Goal: Transaction & Acquisition: Purchase product/service

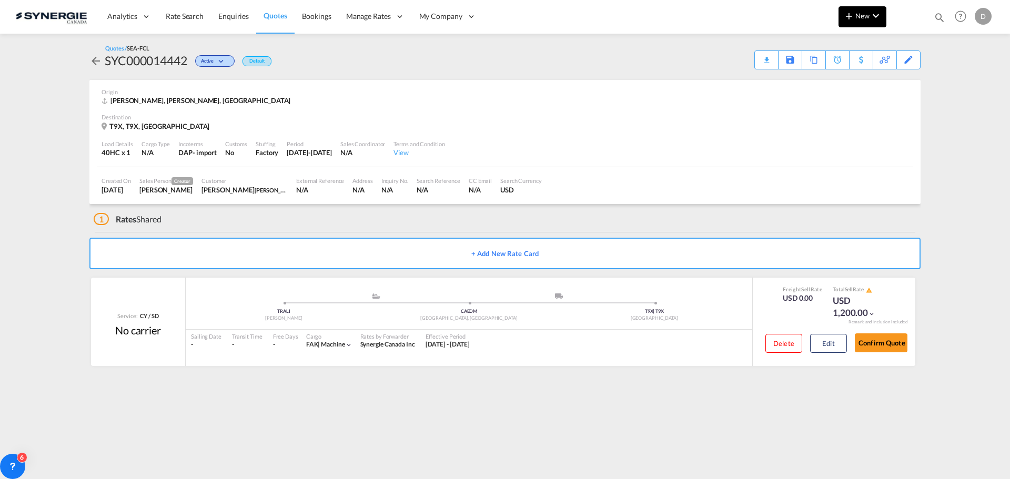
click at [865, 12] on span "New" at bounding box center [862, 16] width 39 height 8
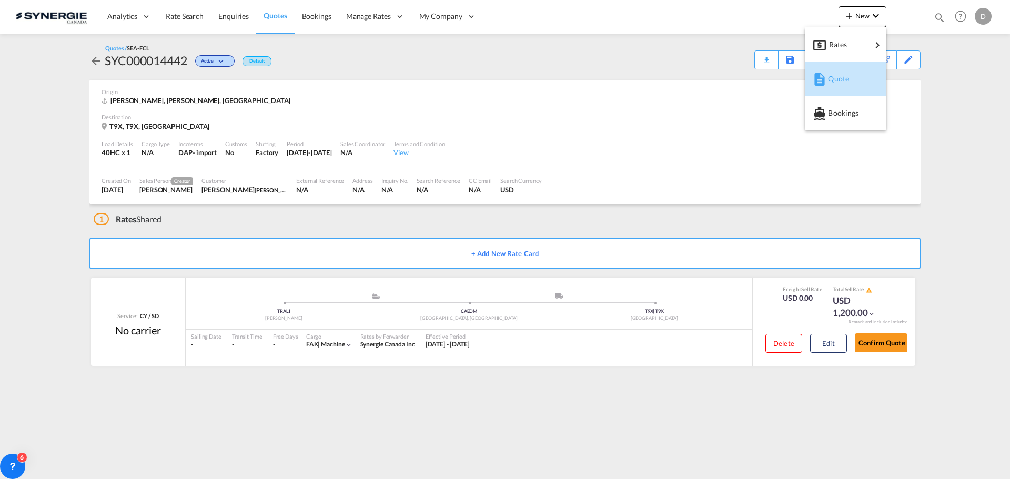
click at [850, 75] on div "Quote" at bounding box center [847, 79] width 39 height 26
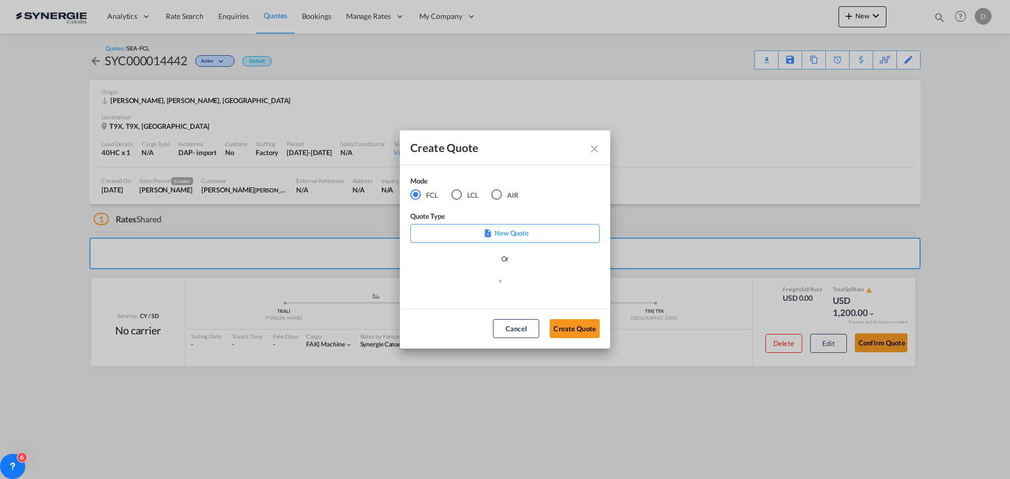
click at [458, 193] on div "LCL" at bounding box center [456, 194] width 11 height 11
click at [497, 281] on md-select "Select template New DAP Import LCL [PERSON_NAME] | [DATE] [GEOGRAPHIC_DATA] LCL…" at bounding box center [504, 285] width 189 height 21
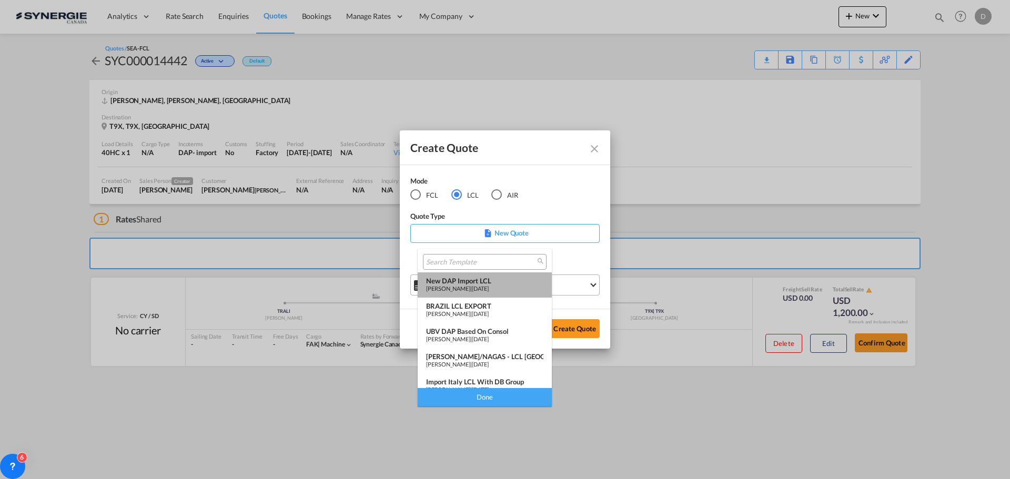
click at [497, 281] on div "New DAP Import LCL" at bounding box center [484, 281] width 117 height 8
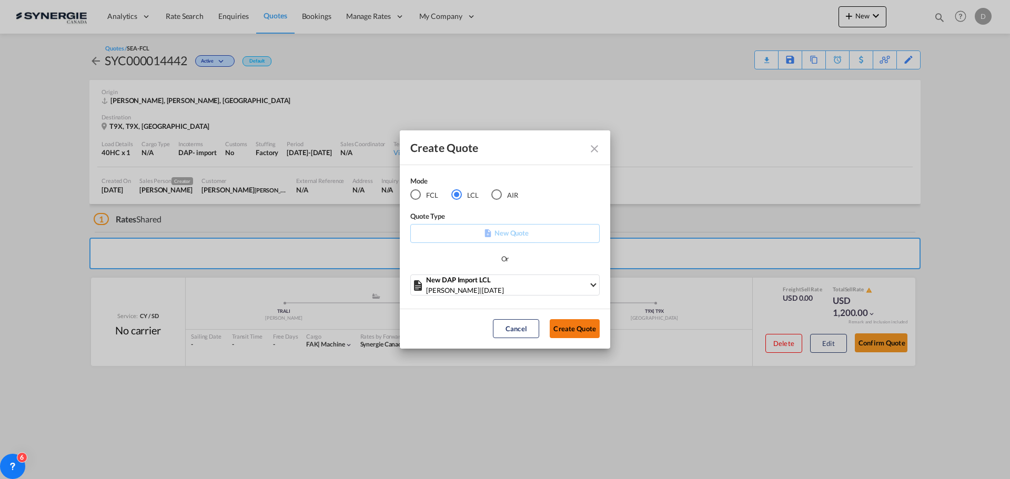
click at [581, 323] on button "Create Quote" at bounding box center [575, 328] width 50 height 19
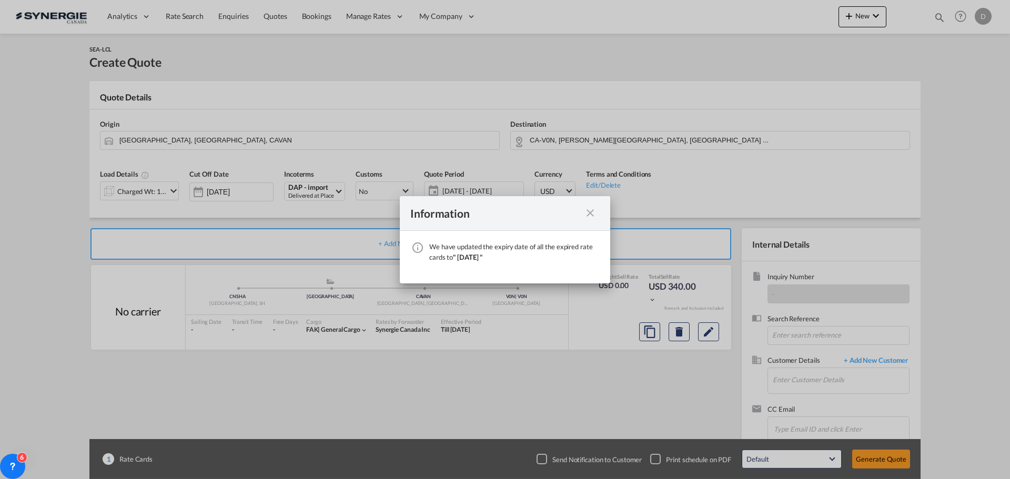
click at [588, 211] on md-icon "icon-close fg-AAA8AD cursor" at bounding box center [590, 213] width 13 height 13
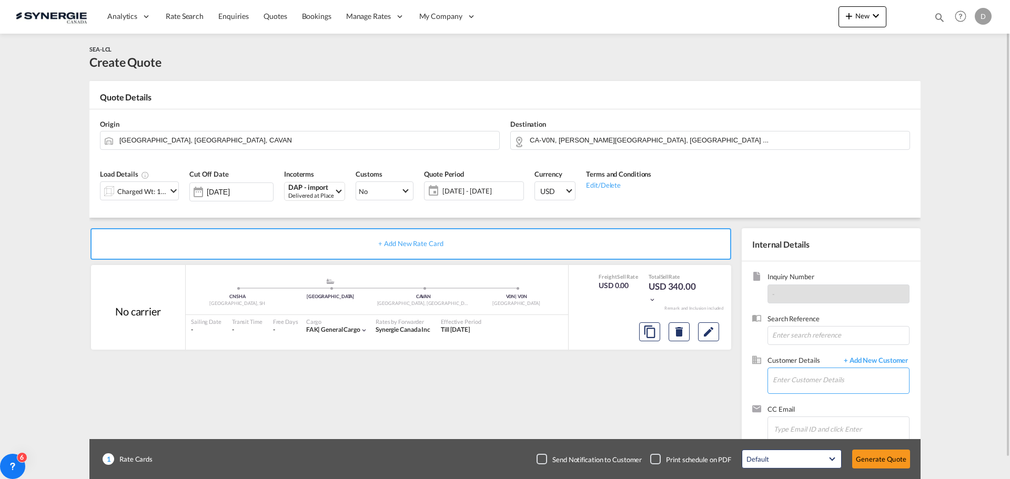
click at [825, 377] on input "Enter Customer Details" at bounding box center [841, 380] width 136 height 24
paste input "[EMAIL_ADDRESS][DOMAIN_NAME]"
click at [789, 357] on div "[PERSON_NAME] [EMAIL_ADDRESS][DOMAIN_NAME]" at bounding box center [840, 354] width 137 height 28
type input "Xiamen HUARUIDA INTERNATIONAL LOGISTICS CO .,LTD, Echo Chan, [EMAIL_ADDRESS][DO…"
click at [170, 188] on md-icon "icon-chevron-down" at bounding box center [173, 191] width 13 height 13
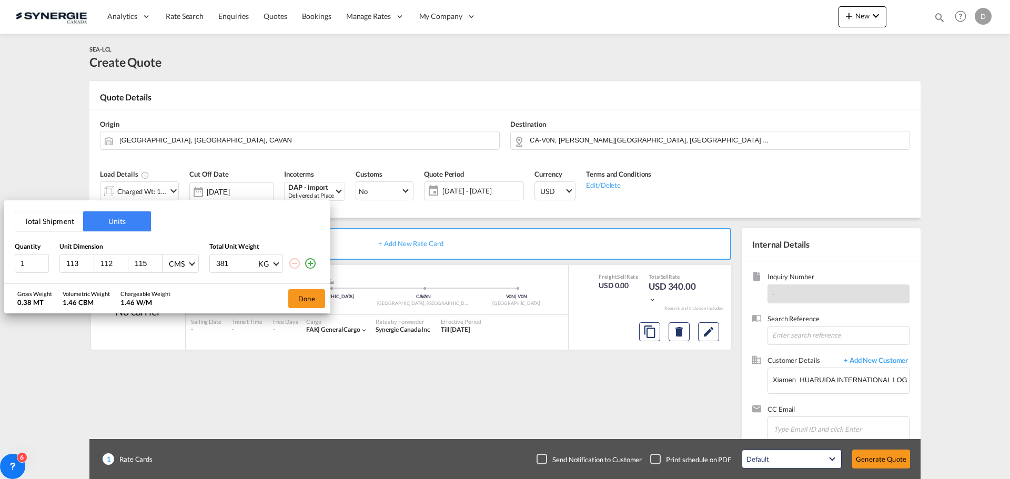
click at [415, 139] on div "Total Shipment Units Quantity Unit Dimension Total Unit Weight 1 113 112 115 CM…" at bounding box center [505, 239] width 1010 height 479
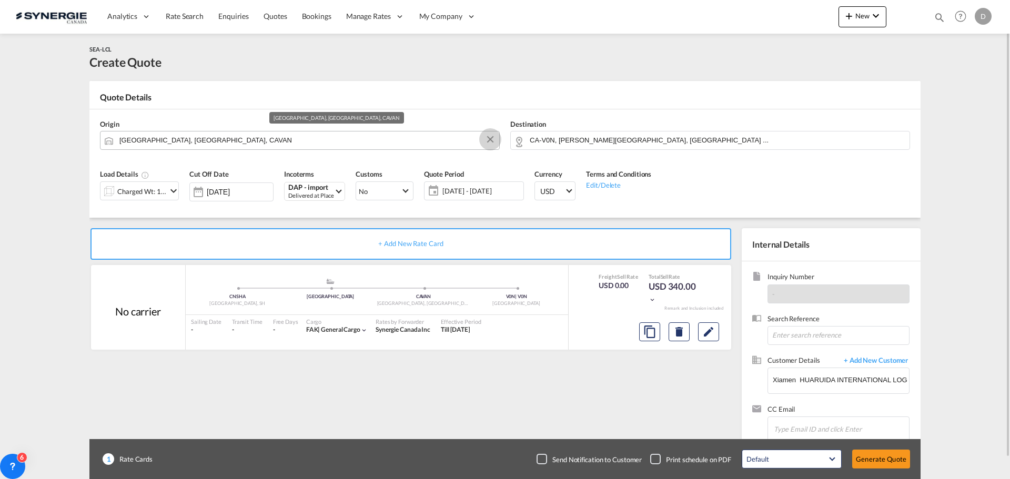
click at [489, 139] on button "Clear Input" at bounding box center [490, 140] width 16 height 16
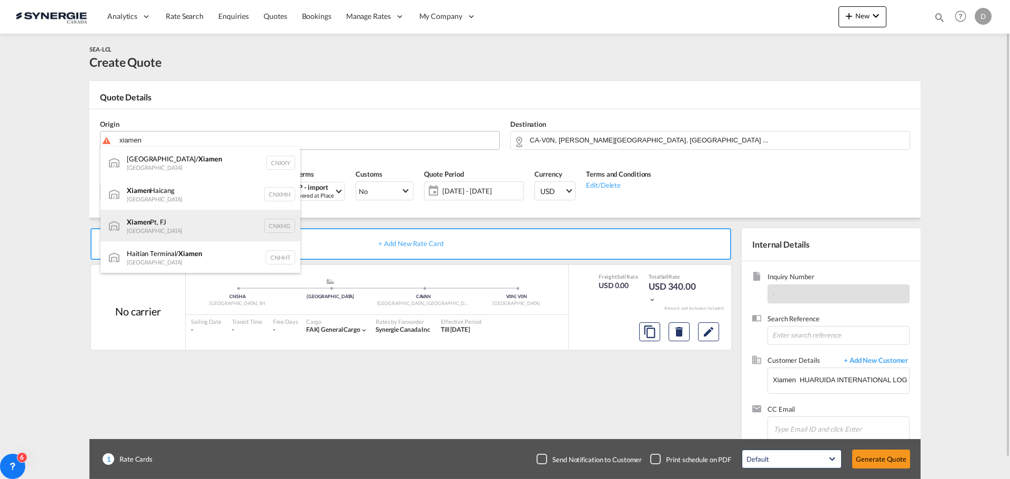
click at [162, 225] on div "Xiamen Pt, FJ China CNXMG" at bounding box center [200, 226] width 200 height 32
type input "Xiamen Pt, FJ, CNXMG"
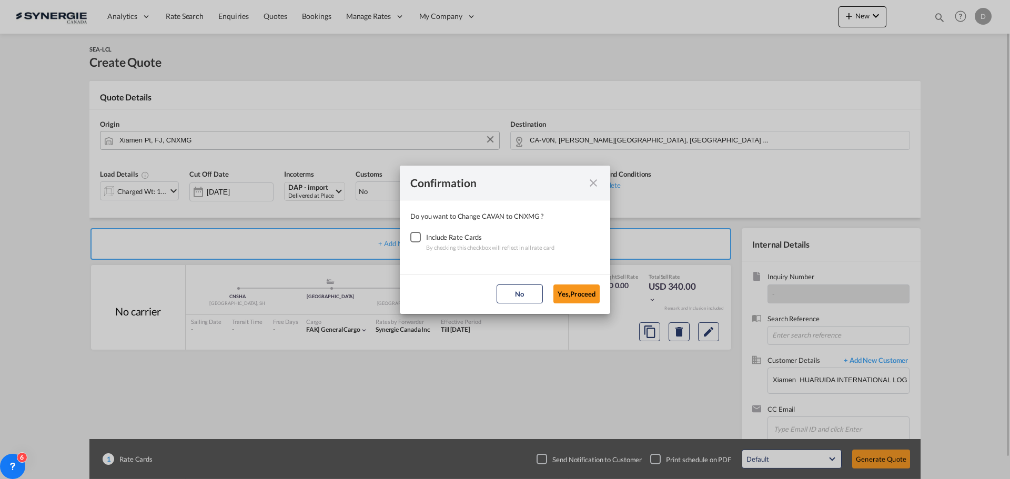
click at [417, 235] on div "Checkbox No Ink" at bounding box center [415, 237] width 11 height 11
click at [564, 289] on button "Yes,Proceed" at bounding box center [576, 294] width 46 height 19
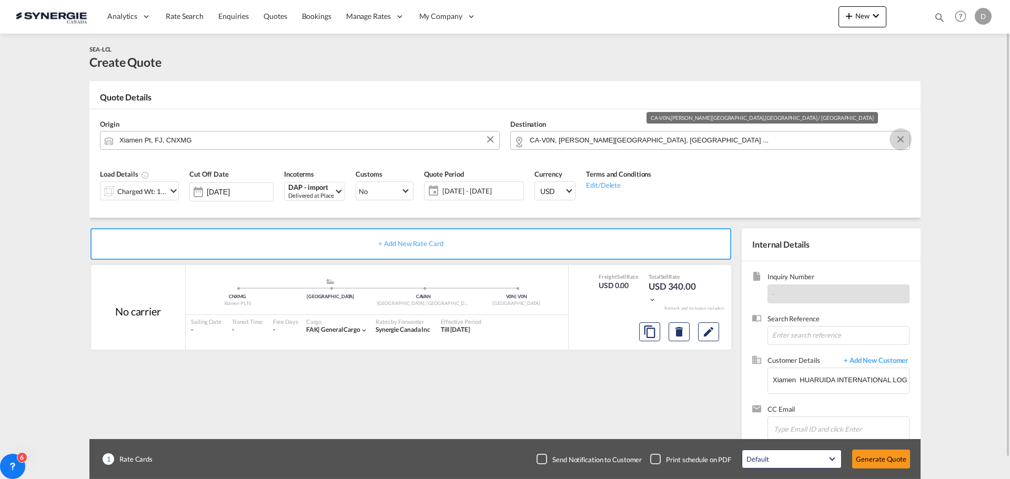
click at [902, 137] on button "Clear Input" at bounding box center [901, 140] width 16 height 16
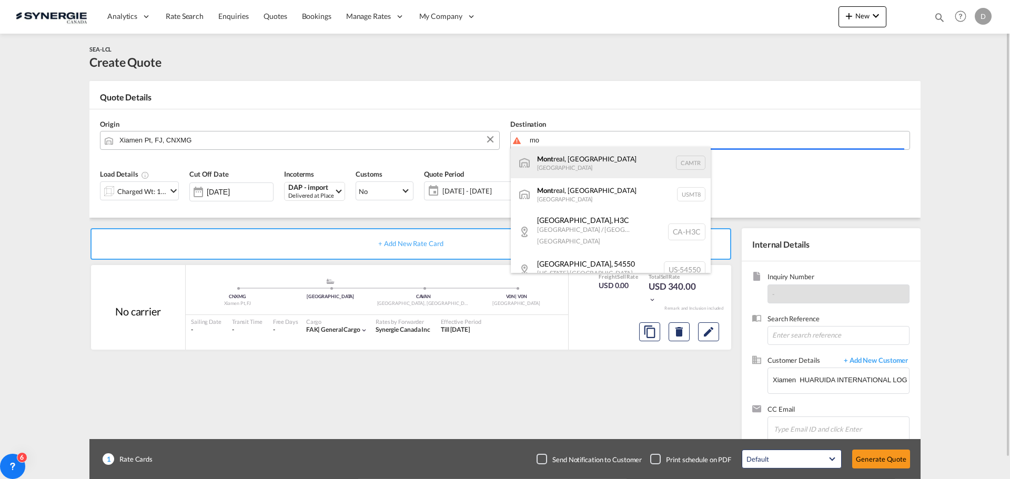
type input "m"
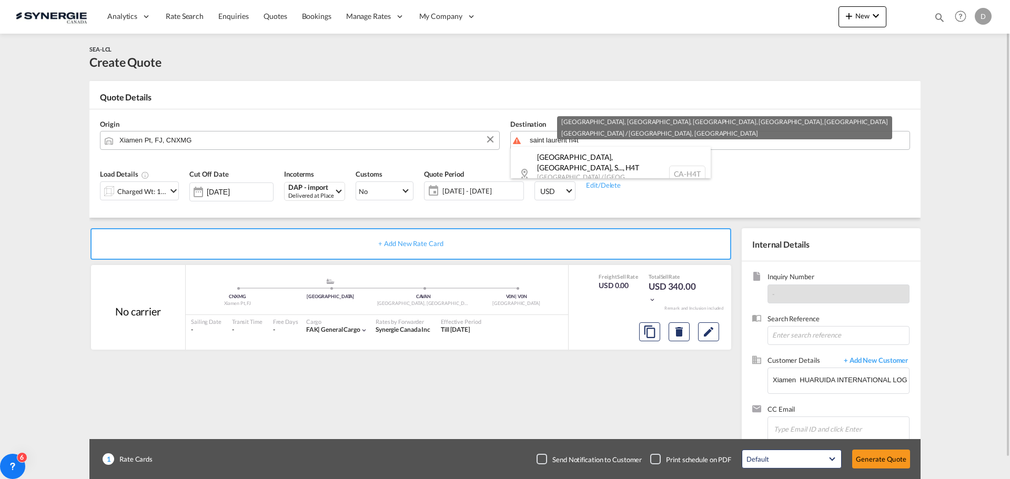
click at [581, 164] on div "[GEOGRAPHIC_DATA], [GEOGRAPHIC_DATA], S... , H4T [GEOGRAPHIC_DATA] / [GEOGRAPHI…" at bounding box center [611, 174] width 200 height 54
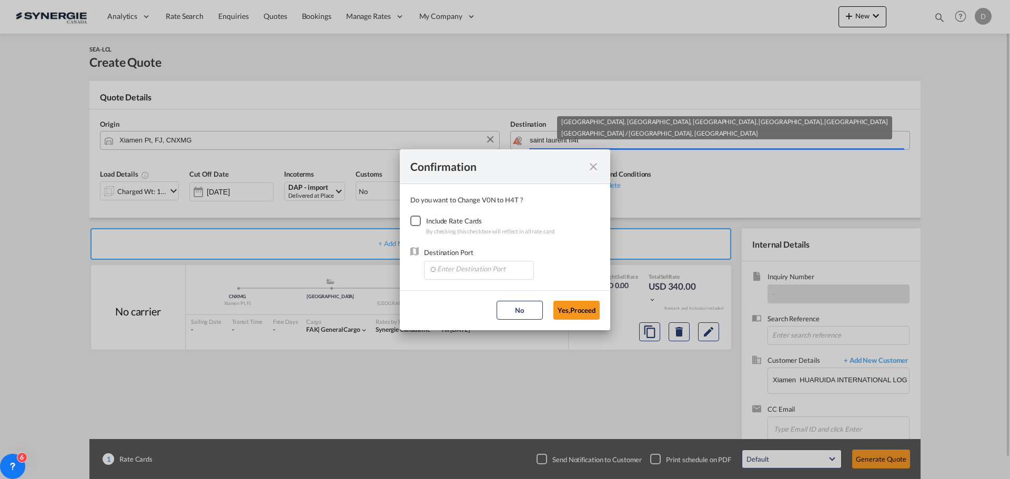
type input "CA-H4T, [GEOGRAPHIC_DATA], [GEOGRAPHIC_DATA], [GEOGRAPHIC_DATA], [GEOGRAPHIC_DA…"
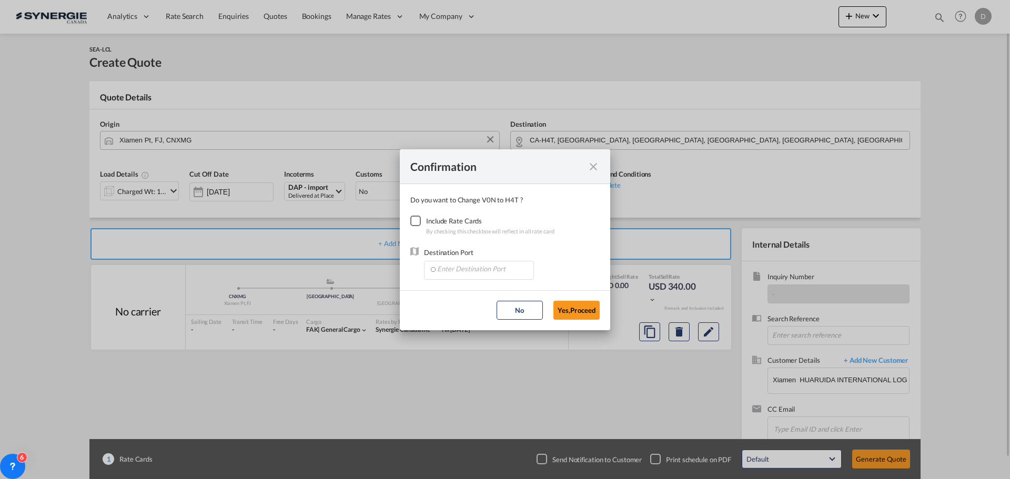
click at [416, 218] on div "Checkbox No Ink" at bounding box center [415, 221] width 11 height 11
click at [491, 276] on input "Enter Destination Port" at bounding box center [481, 269] width 104 height 16
click at [483, 291] on span "CAMTR, [GEOGRAPHIC_DATA], [GEOGRAPHIC_DATA], [GEOGRAPHIC_DATA], [GEOGRAPHIC_DAT…" at bounding box center [643, 292] width 413 height 9
type input "CAMTR, [GEOGRAPHIC_DATA], [GEOGRAPHIC_DATA], [GEOGRAPHIC_DATA], [GEOGRAPHIC_DAT…"
click at [583, 313] on button "Yes,Proceed" at bounding box center [576, 310] width 46 height 19
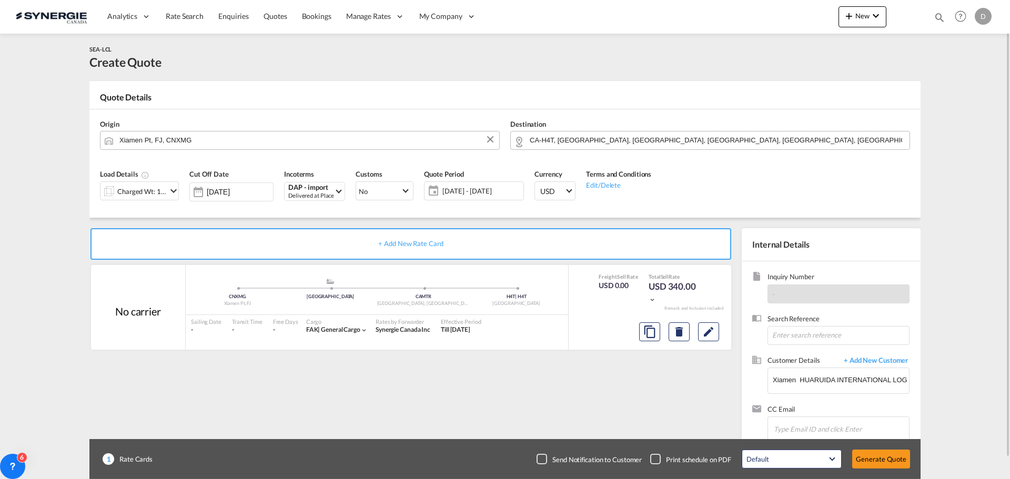
click at [169, 193] on md-icon "icon-chevron-down" at bounding box center [173, 191] width 13 height 13
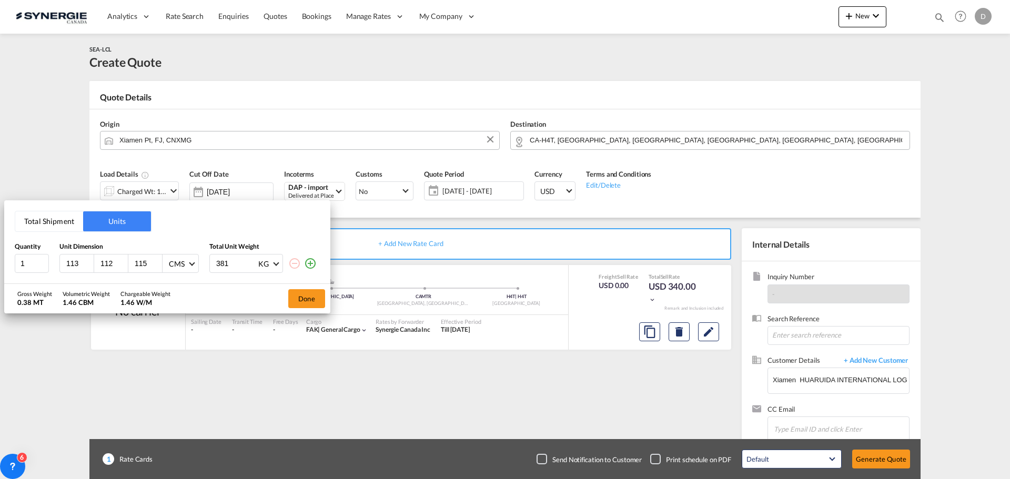
click at [77, 265] on input "113" at bounding box center [79, 263] width 28 height 9
click at [75, 264] on input "113" at bounding box center [79, 263] width 28 height 9
type input "220"
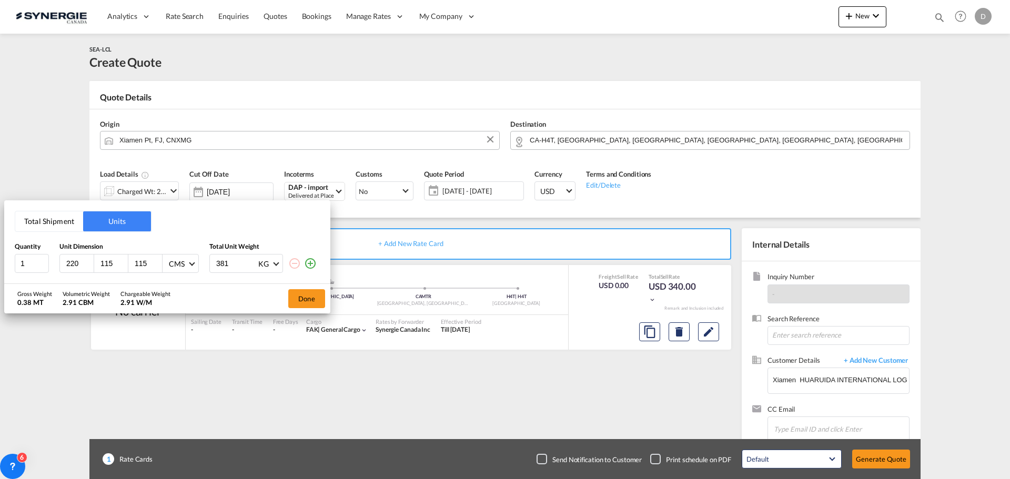
type input "115"
type input "185"
type input "400"
click at [315, 263] on md-icon "icon-plus-circle-outline" at bounding box center [310, 263] width 13 height 13
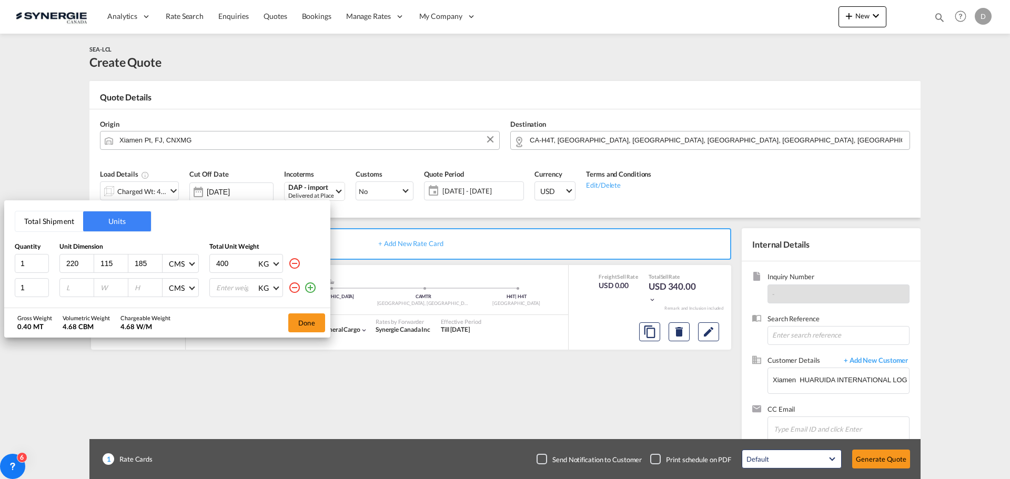
click at [76, 291] on input "number" at bounding box center [79, 287] width 28 height 9
type input "290"
type input "80"
type input "190"
type input "400"
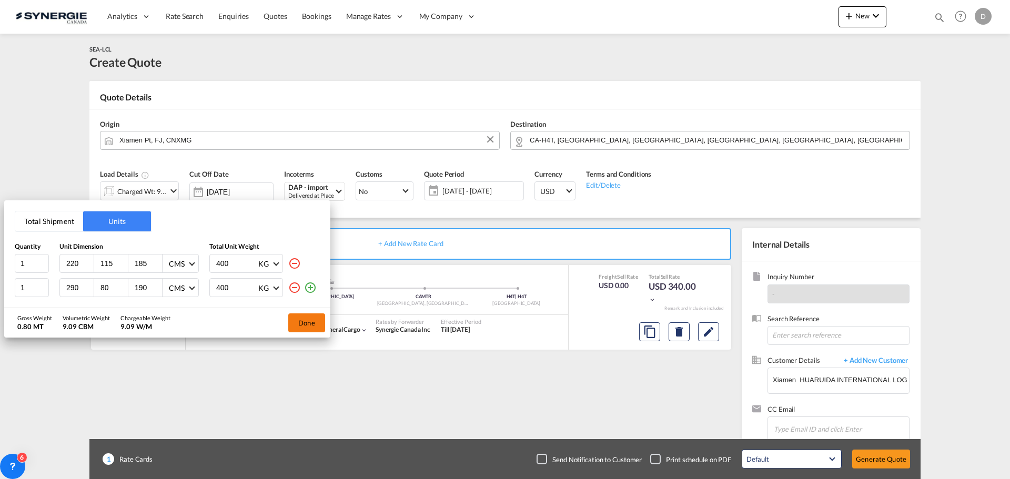
click at [310, 317] on button "Done" at bounding box center [306, 323] width 37 height 19
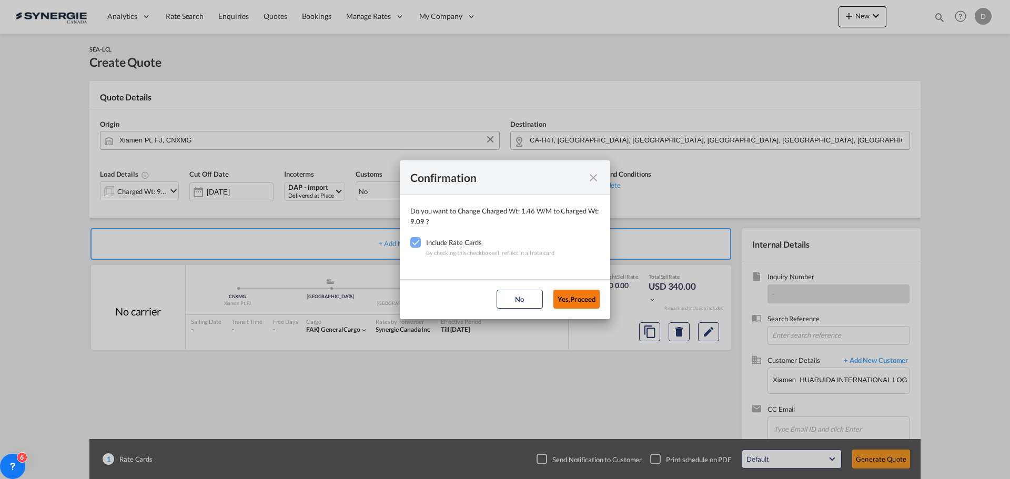
click at [588, 300] on button "Yes,Proceed" at bounding box center [576, 299] width 46 height 19
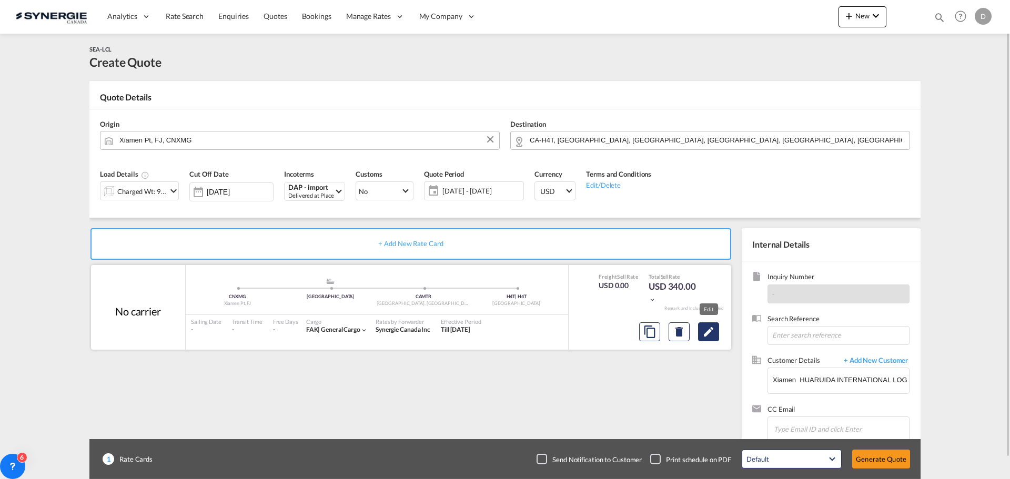
click at [703, 335] on md-icon "Edit" at bounding box center [708, 332] width 13 height 13
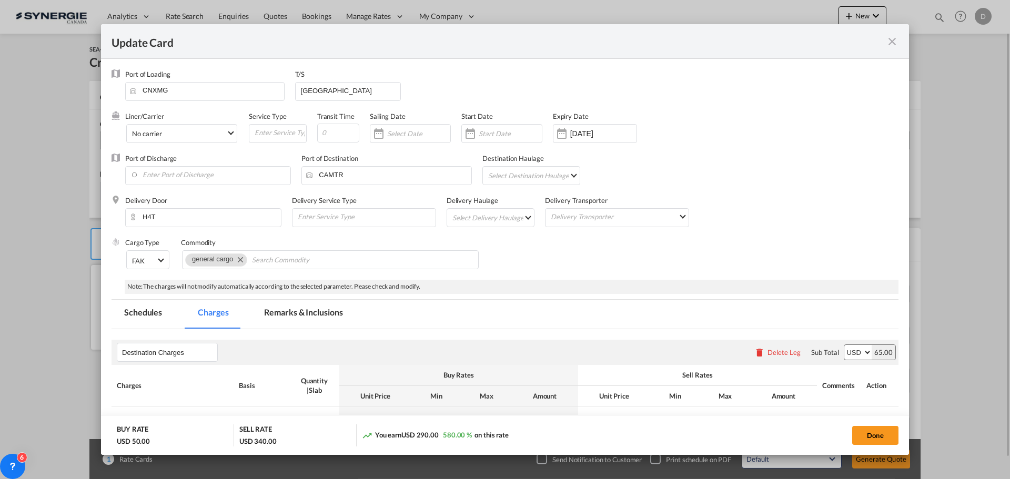
select select "flat"
select select "per_kg"
select select "per_shipment"
select select "per_pallet"
select select "per_bl"
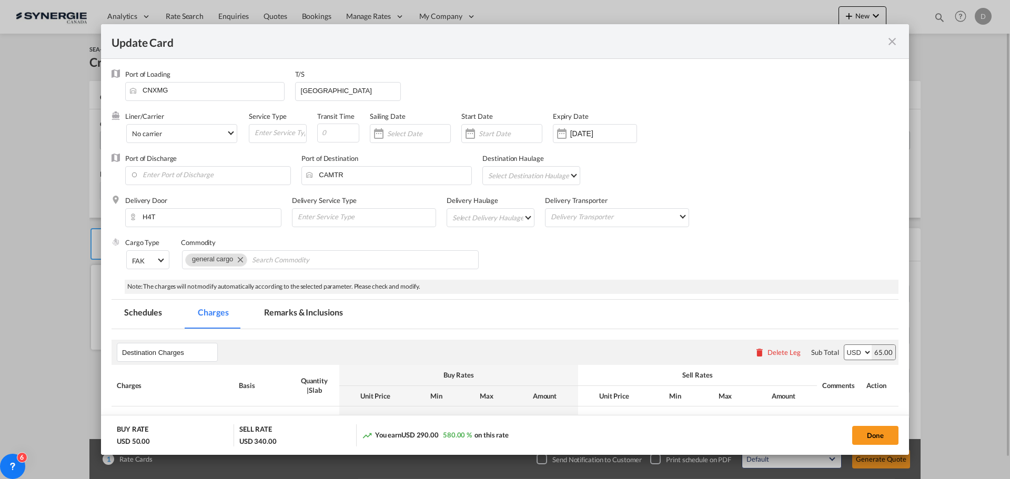
select select "per_bl"
select select "per_shipment"
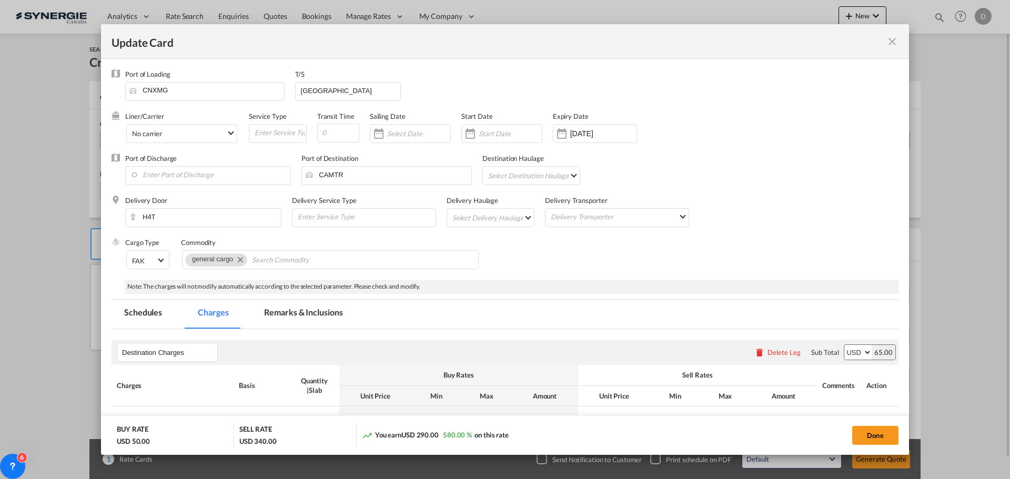
select select "per_shipment"
click at [472, 133] on div "Update Card Port ..." at bounding box center [470, 133] width 17 height 21
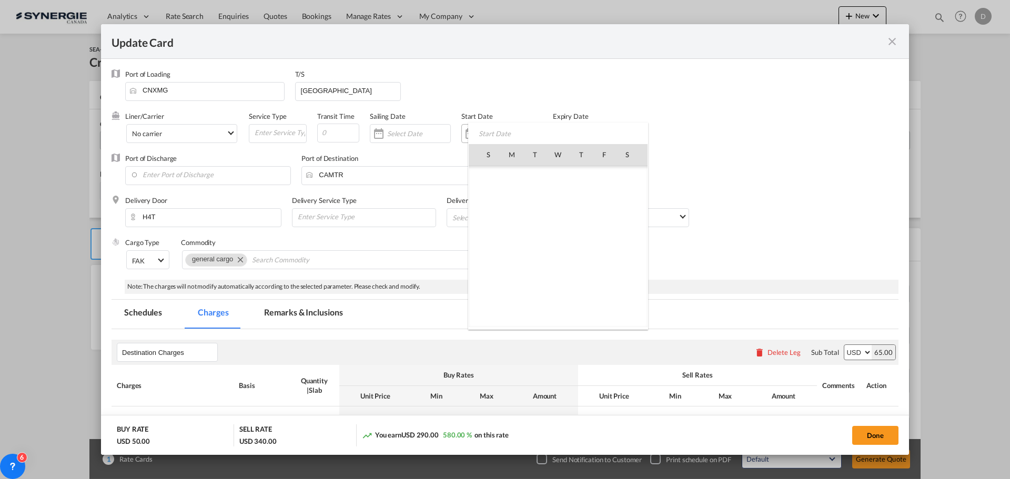
scroll to position [243699, 0]
click at [535, 198] on span "2" at bounding box center [535, 200] width 22 height 22
type input "[DATE]"
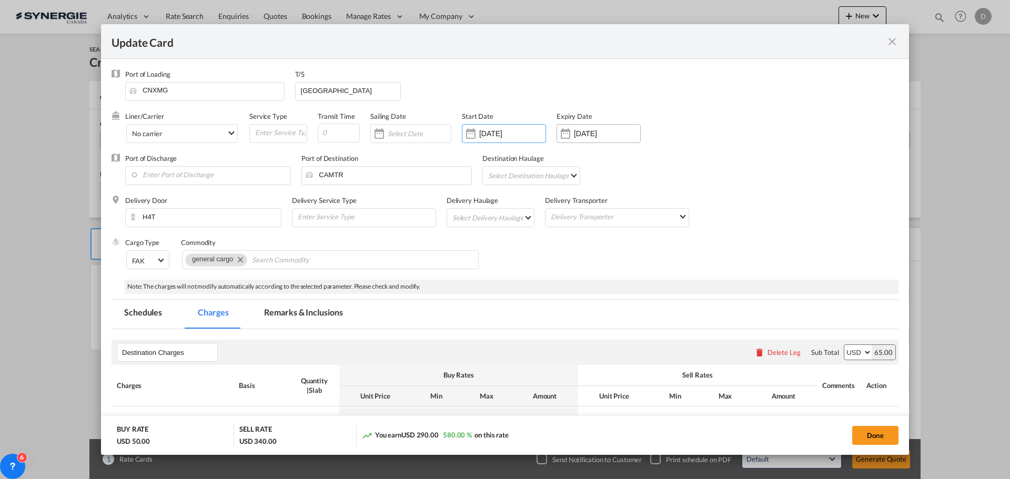
click at [565, 135] on div "Update Card Port ..." at bounding box center [565, 133] width 17 height 21
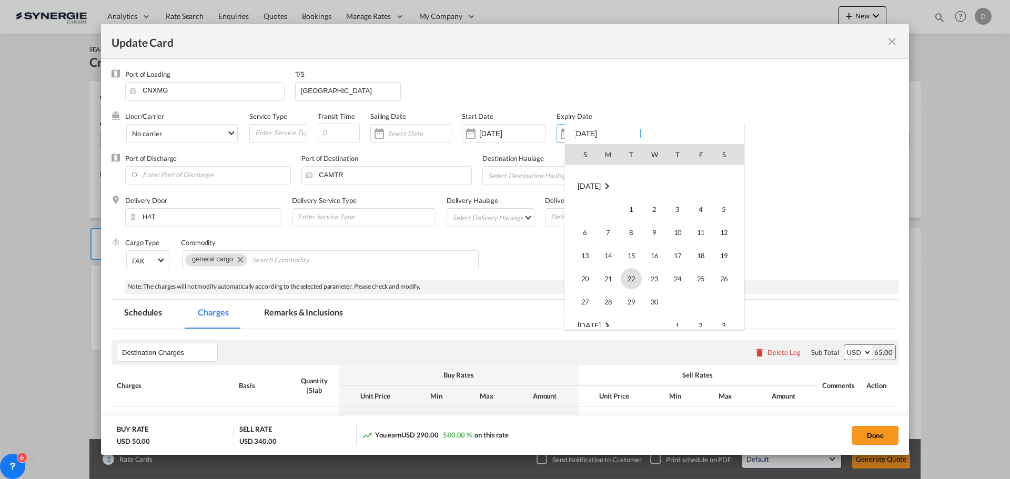
scroll to position [1691, 0]
click at [653, 275] on span "30" at bounding box center [654, 274] width 21 height 21
type input "[DATE]"
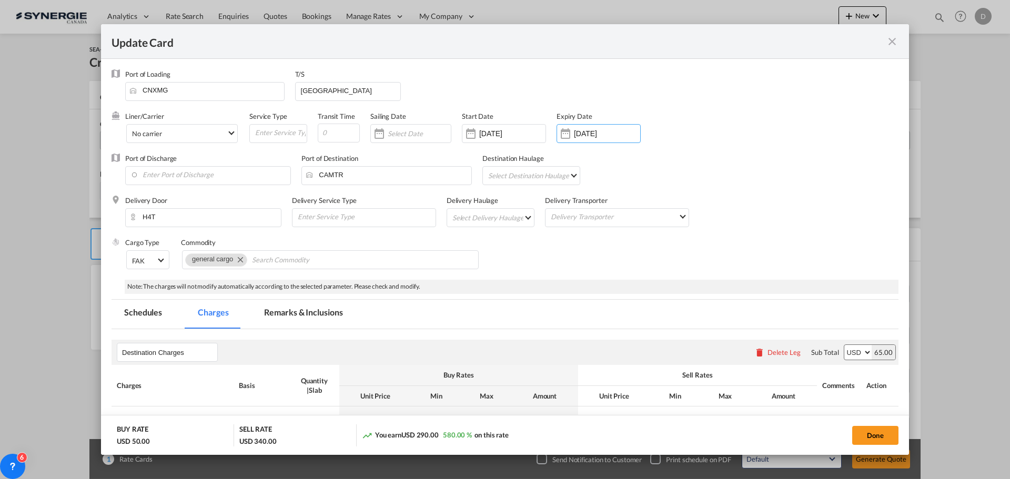
click at [559, 177] on md-select "Select Destination Haulage rail road barge truck unspecified not available" at bounding box center [533, 175] width 92 height 17
click at [508, 176] on md-option "rail" at bounding box center [533, 175] width 108 height 25
click at [516, 221] on md-select "Select Delivery Haulage rail road barge truck unspecified not available" at bounding box center [492, 217] width 83 height 17
click at [485, 248] on md-option "road" at bounding box center [491, 242] width 98 height 25
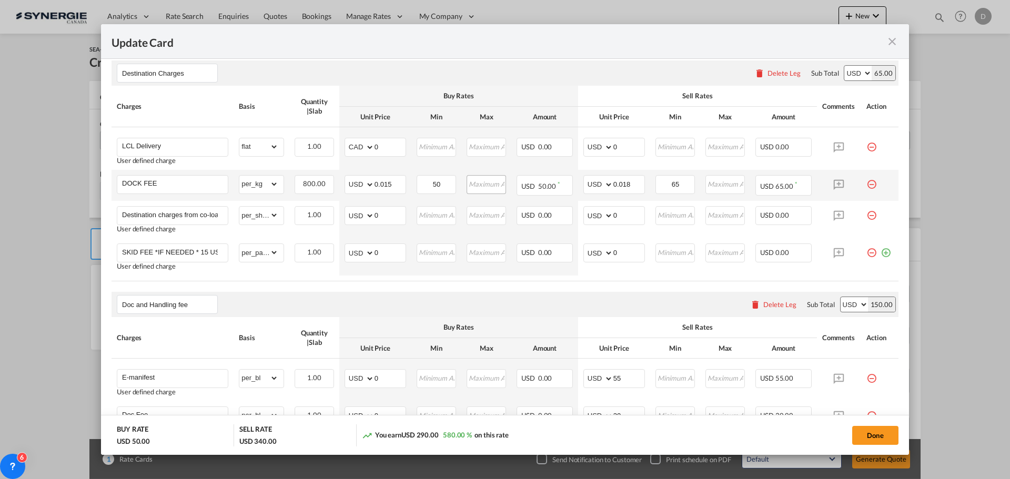
scroll to position [263, 0]
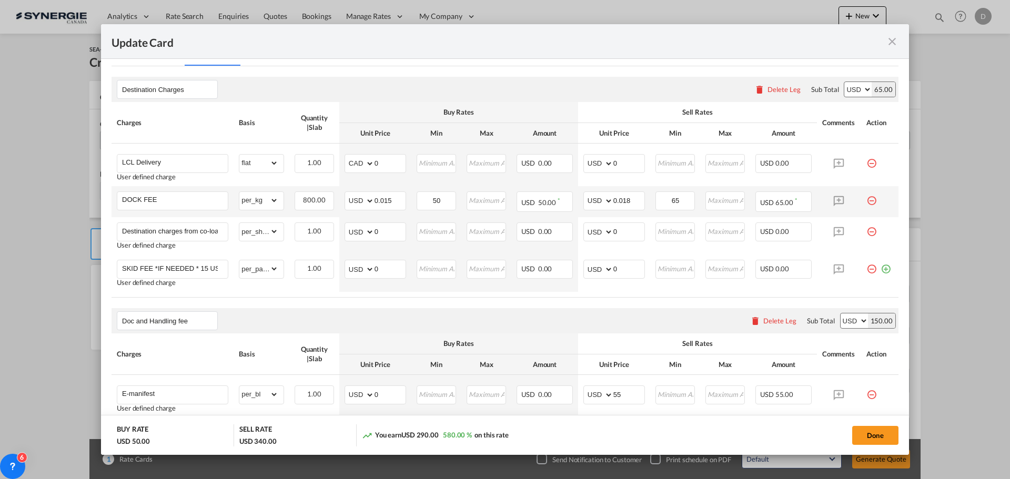
click at [866, 198] on md-icon "icon-minus-circle-outline red-400-fg pt-7" at bounding box center [871, 196] width 11 height 11
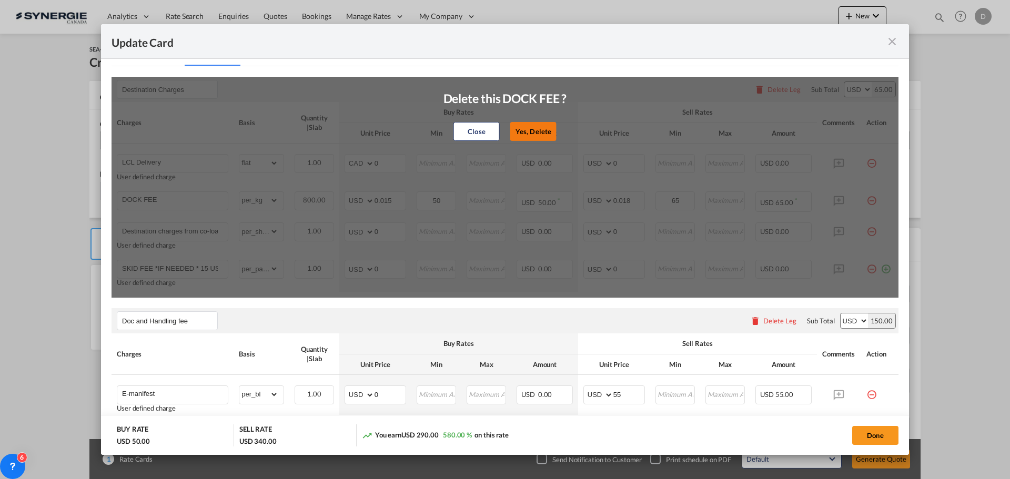
click at [530, 135] on button "Yes, Delete" at bounding box center [533, 131] width 46 height 19
type input "Destination charges from co-loader at cost if any"
select select "per_shipment"
type input "0"
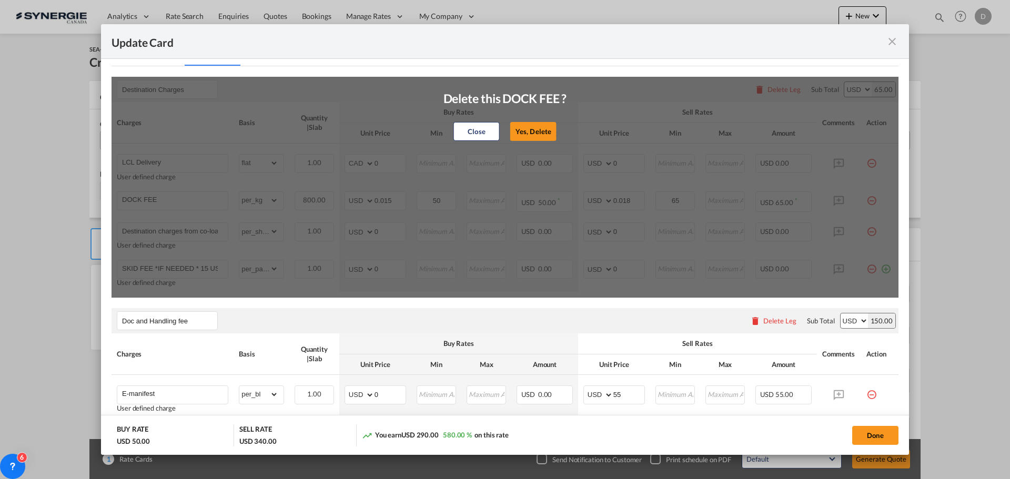
type input "SKID FEE *IF NEEDED * 15 USD PER SKID"
select select "per_pallet"
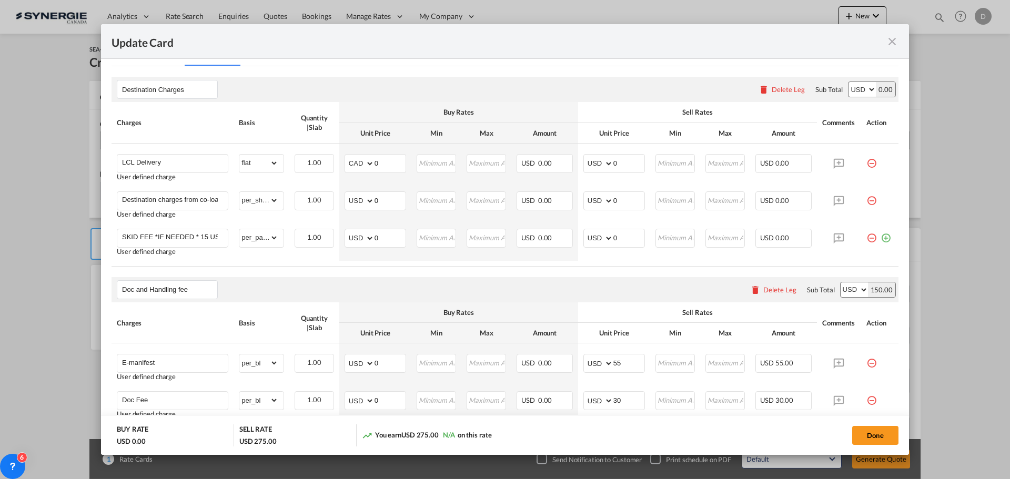
drag, startPoint x: 863, startPoint y: 196, endPoint x: 747, endPoint y: 192, distance: 116.9
click at [866, 196] on md-icon "icon-minus-circle-outline red-400-fg pt-7" at bounding box center [871, 196] width 11 height 11
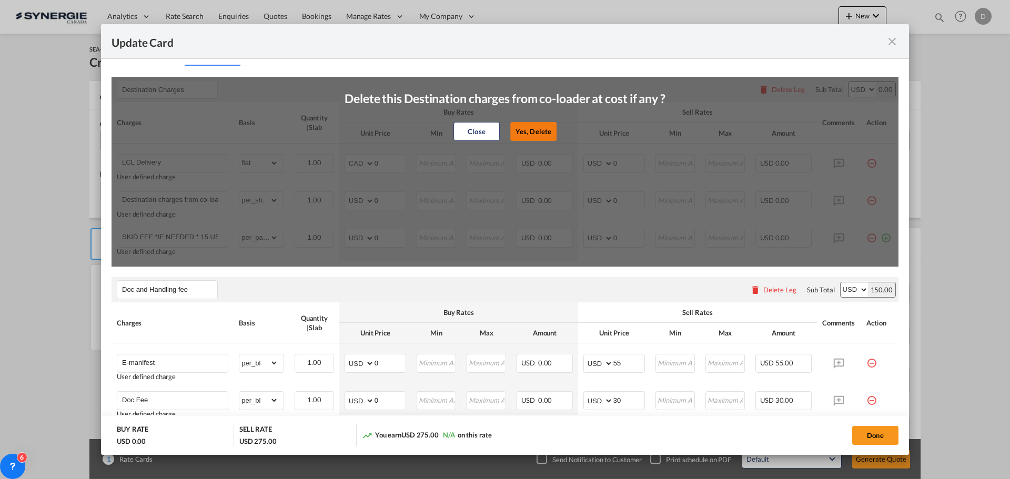
click at [536, 134] on button "Yes, Delete" at bounding box center [533, 131] width 46 height 19
type input "SKID FEE *IF NEEDED * 15 USD PER SKID"
select select "per_pallet"
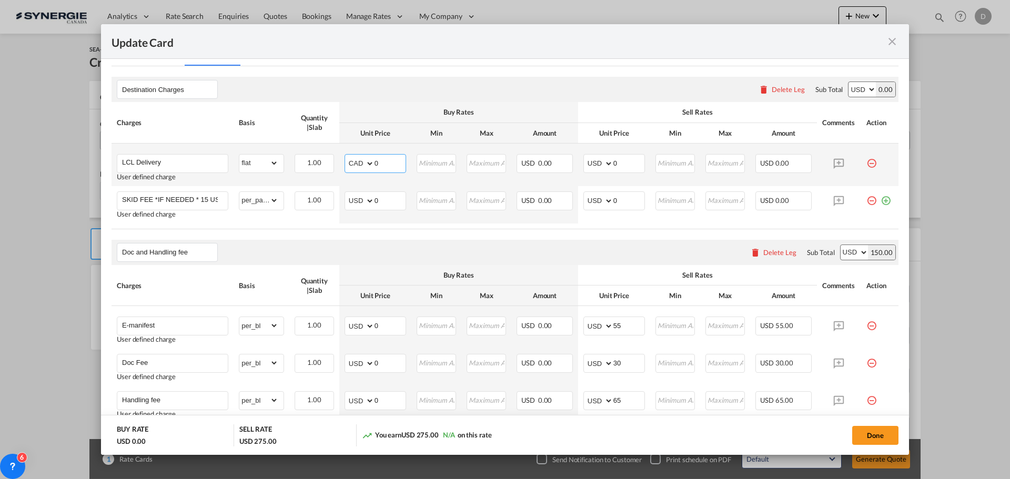
click at [367, 162] on select "AED AFN ALL AMD ANG AOA ARS AUD AWG AZN BAM BBD BDT BGN BHD BIF BMD BND [PERSON…" at bounding box center [360, 163] width 27 height 15
select select "string:USD"
click at [347, 156] on select "AED AFN ALL AMD ANG AOA ARS AUD AWG AZN BAM BBD BDT BGN BHD BIF BMD BND [PERSON…" at bounding box center [360, 163] width 27 height 15
click at [439, 164] on input "Update Card Port ..." at bounding box center [437, 163] width 38 height 16
drag, startPoint x: 372, startPoint y: 163, endPoint x: 386, endPoint y: 166, distance: 13.7
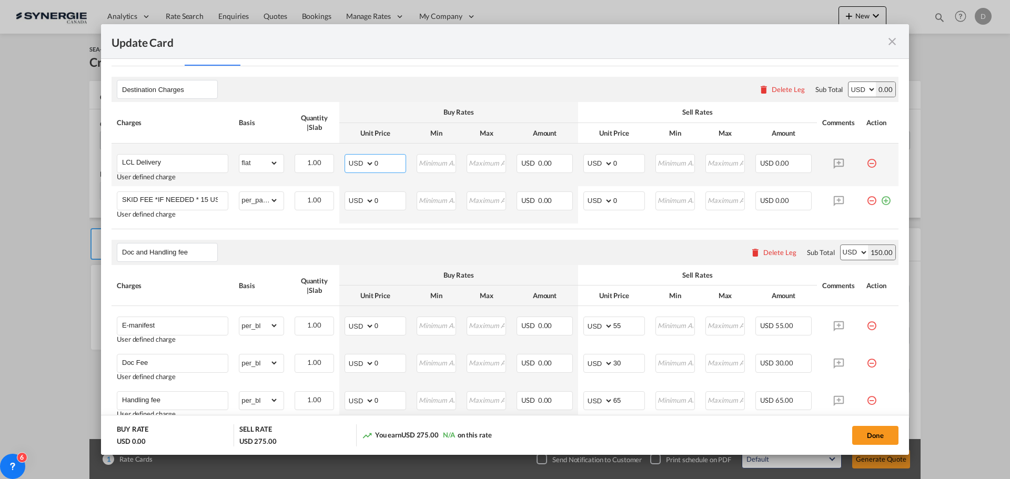
click at [386, 166] on input "0" at bounding box center [390, 163] width 31 height 16
type input "165"
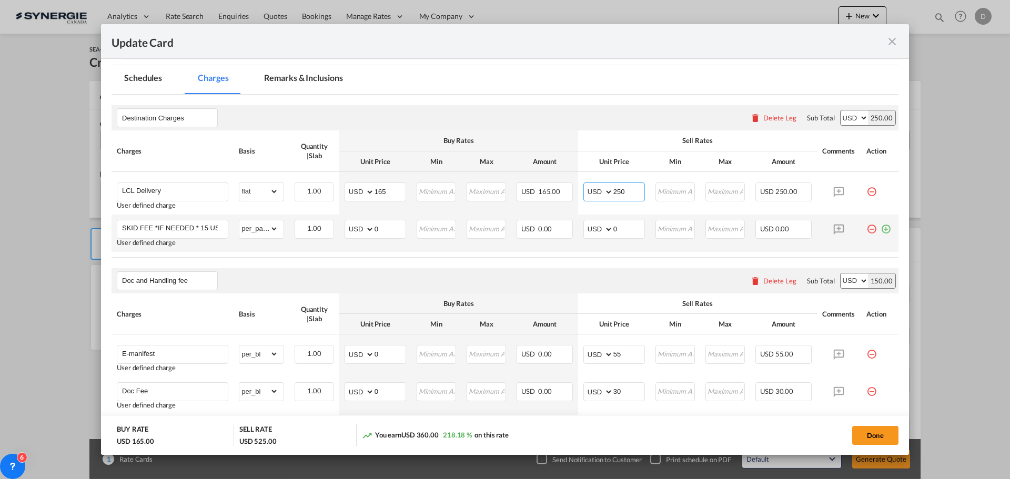
scroll to position [158, 0]
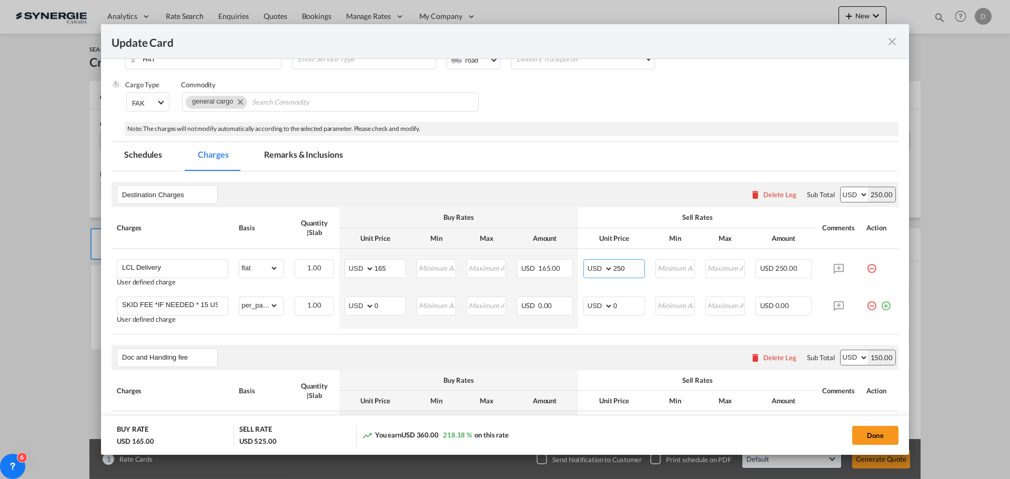
type input "250"
click at [331, 158] on md-tab-item "Remarks & Inclusions" at bounding box center [303, 156] width 104 height 29
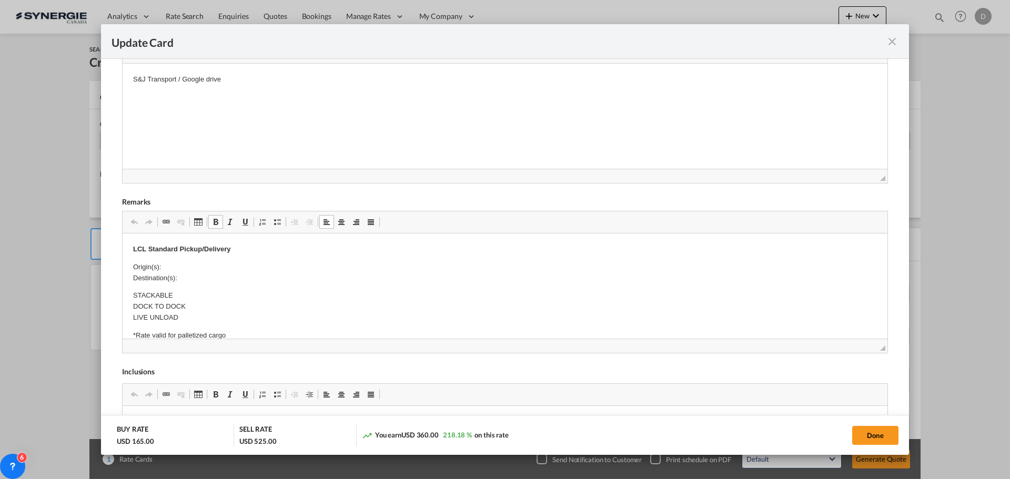
scroll to position [210, 0]
click at [189, 282] on p "Origin(s): Destination(s):" at bounding box center [505, 288] width 744 height 22
click at [191, 295] on p "Origin(s): Montreal CFS Destination(s):" at bounding box center [505, 288] width 744 height 22
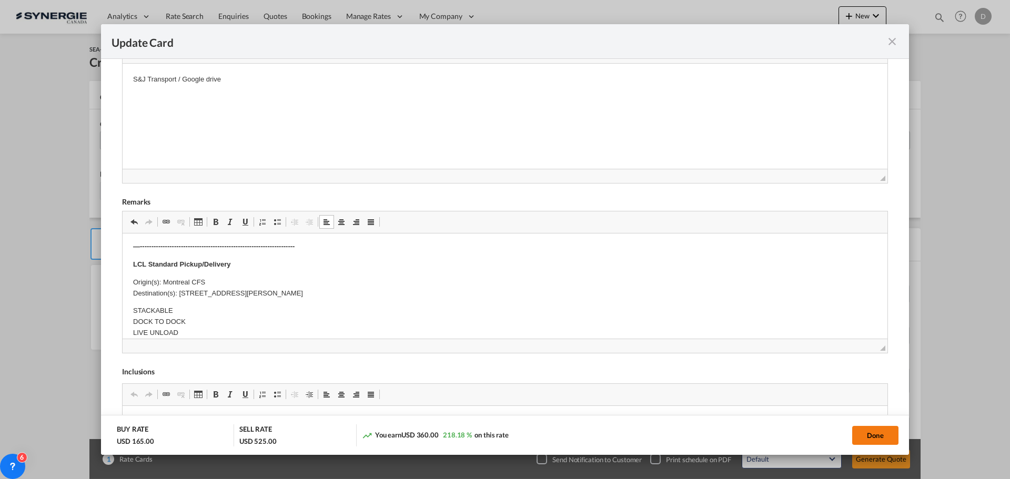
click at [884, 436] on button "Done" at bounding box center [875, 435] width 46 height 19
type input "[DATE]"
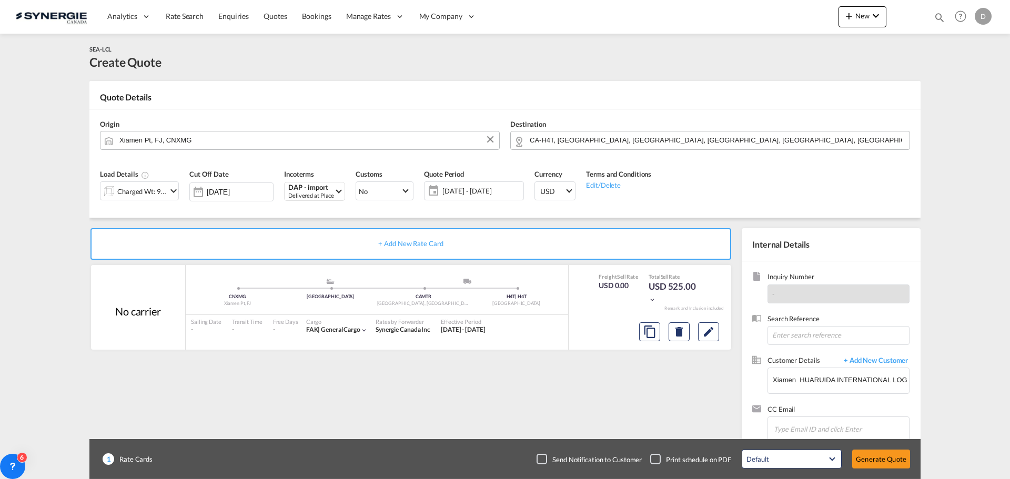
scroll to position [119, 0]
click at [883, 456] on button "Generate Quote" at bounding box center [881, 459] width 58 height 19
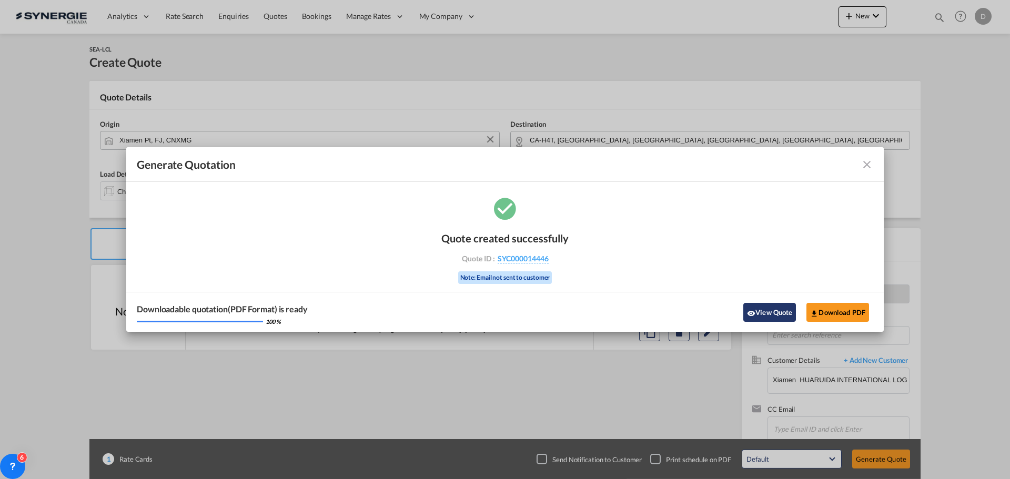
click at [766, 307] on button "View Quote" at bounding box center [769, 312] width 53 height 19
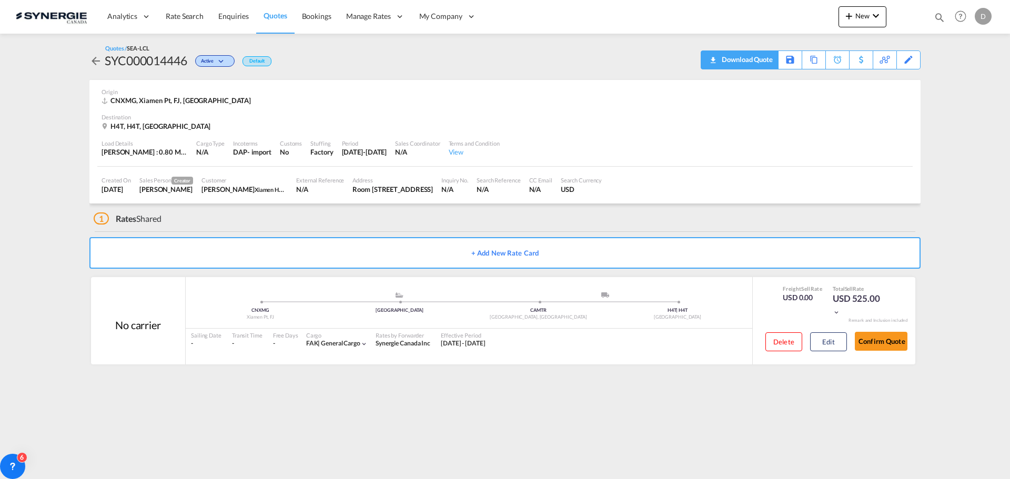
click at [762, 64] on div "Download Quote" at bounding box center [746, 59] width 54 height 17
click at [861, 14] on span "New" at bounding box center [862, 16] width 39 height 8
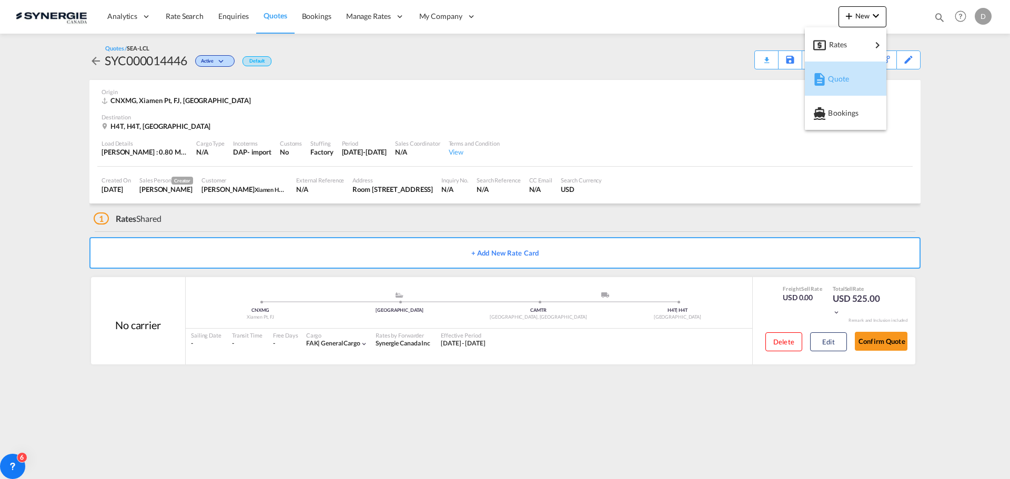
click at [840, 78] on span "Quote" at bounding box center [834, 78] width 12 height 21
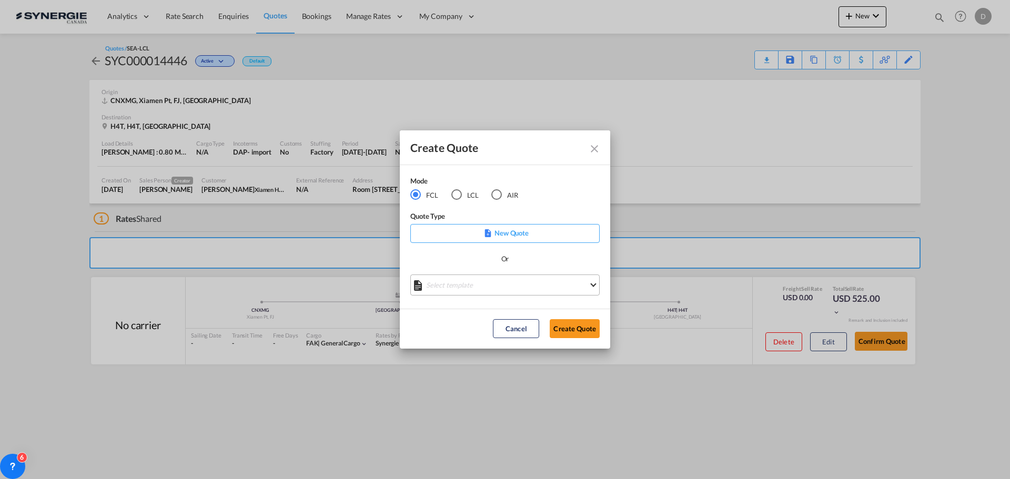
click at [509, 281] on md-select "Select template *NEW* FCL FREEHAND / DAP [PERSON_NAME] | [DATE] *NEW* Import FC…" at bounding box center [504, 285] width 189 height 21
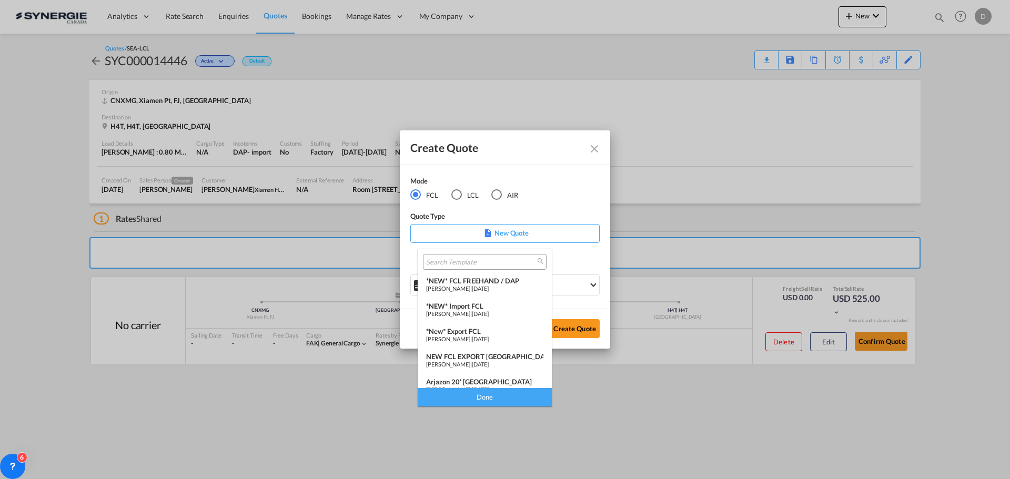
click at [484, 283] on div "*NEW* FCL FREEHAND / DAP" at bounding box center [484, 281] width 117 height 8
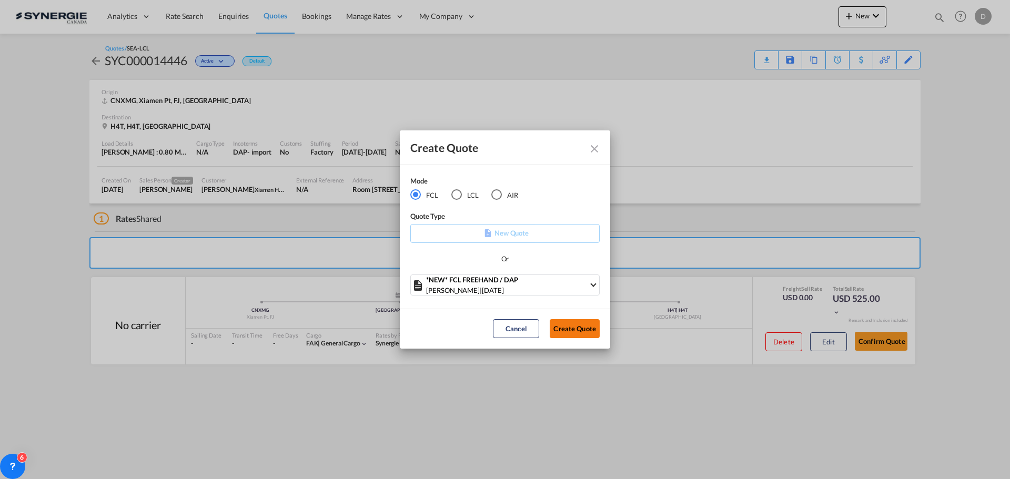
click at [570, 332] on button "Create Quote" at bounding box center [575, 328] width 50 height 19
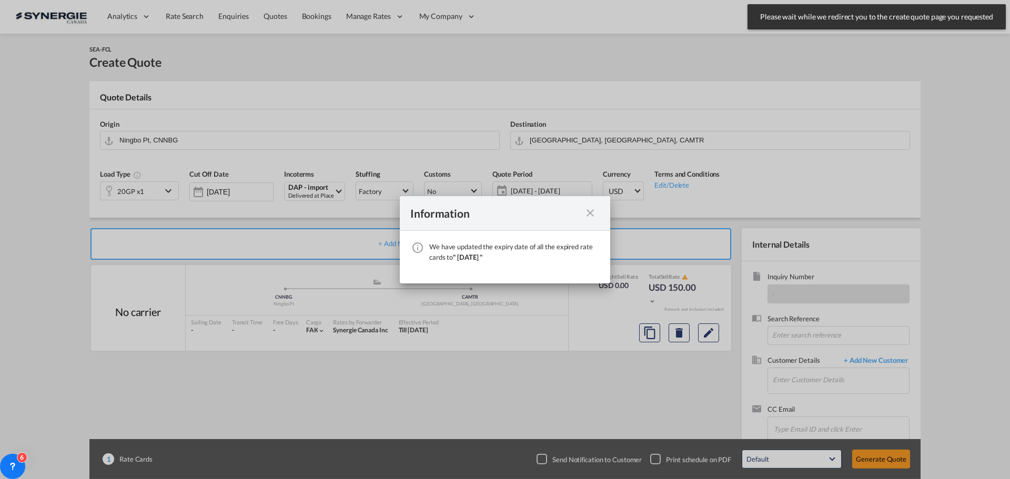
click at [590, 219] on md-icon "icon-close fg-AAA8AD cursor" at bounding box center [590, 213] width 13 height 13
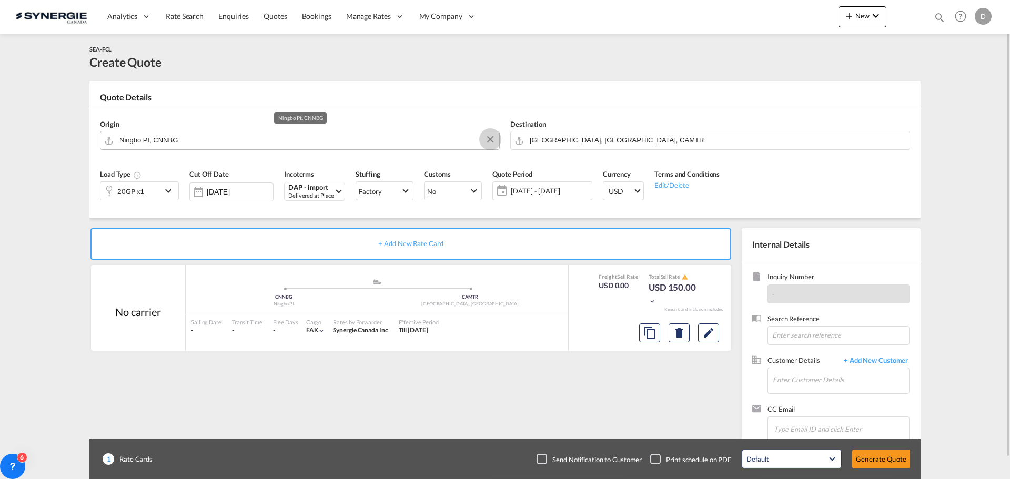
click at [489, 139] on button "Clear Input" at bounding box center [490, 140] width 16 height 16
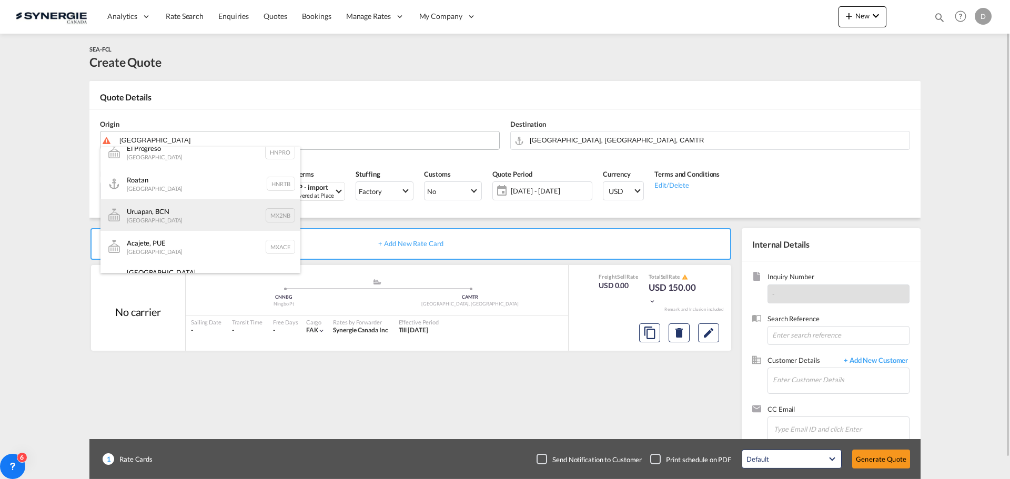
scroll to position [316, 0]
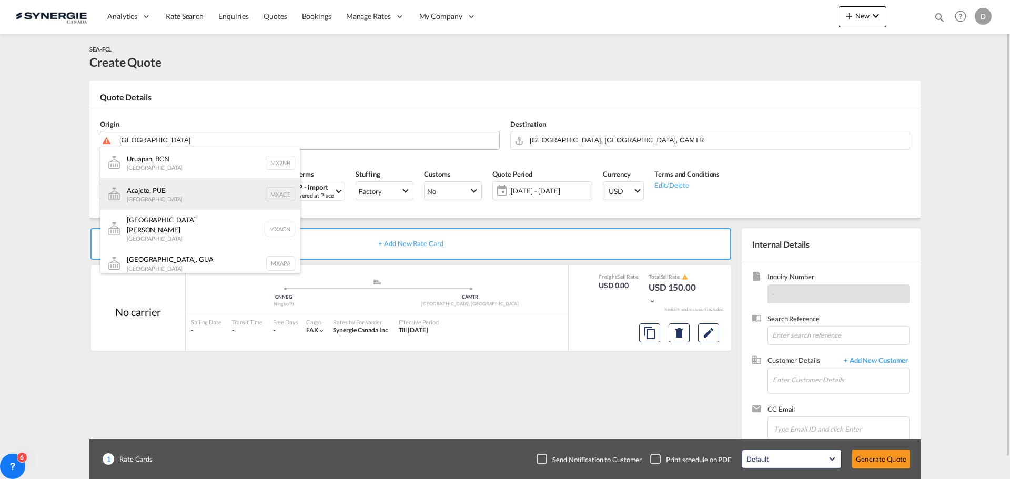
click at [181, 199] on div "Acajete, PUE Mexico MXACE" at bounding box center [200, 194] width 200 height 32
type input "Acajete, PUE, MXACE"
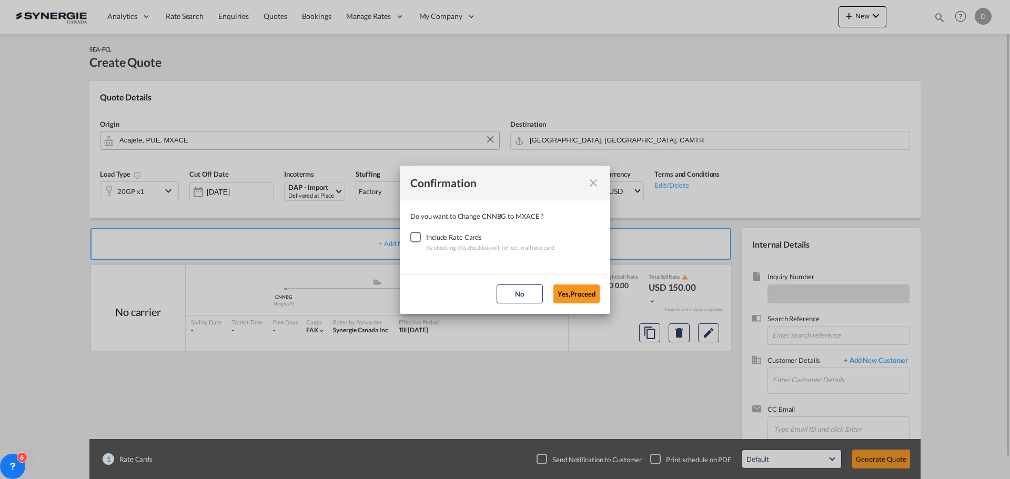
click at [414, 238] on div "Checkbox No Ink" at bounding box center [415, 237] width 11 height 11
click at [573, 285] on button "Yes,Proceed" at bounding box center [576, 294] width 46 height 19
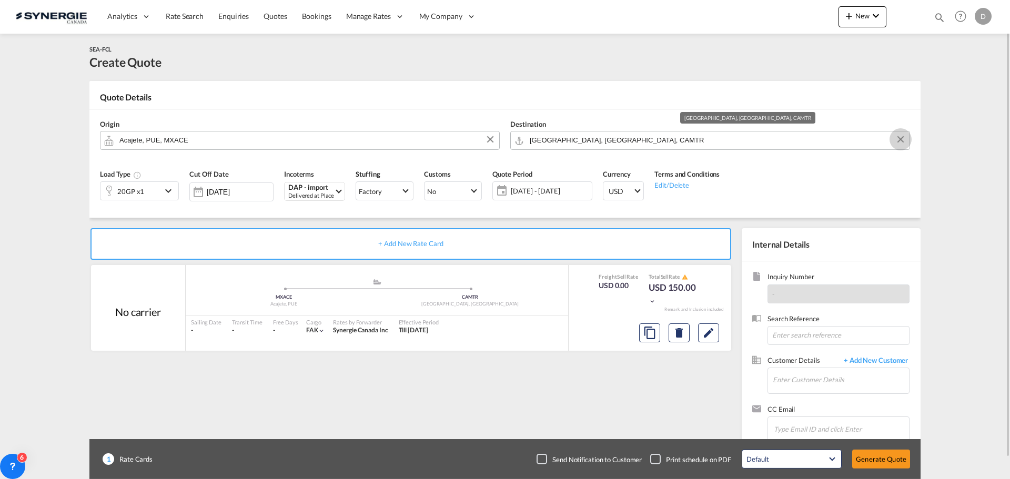
click at [898, 138] on button "Clear Input" at bounding box center [901, 140] width 16 height 16
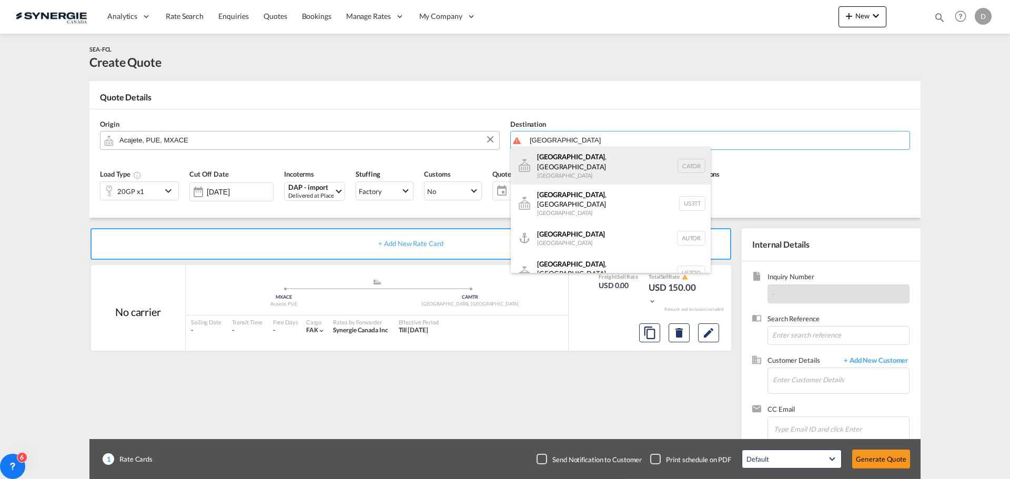
click at [597, 160] on div "[GEOGRAPHIC_DATA] , ON [GEOGRAPHIC_DATA] CATOR" at bounding box center [611, 166] width 200 height 38
type input "[GEOGRAPHIC_DATA], [GEOGRAPHIC_DATA], CATOR"
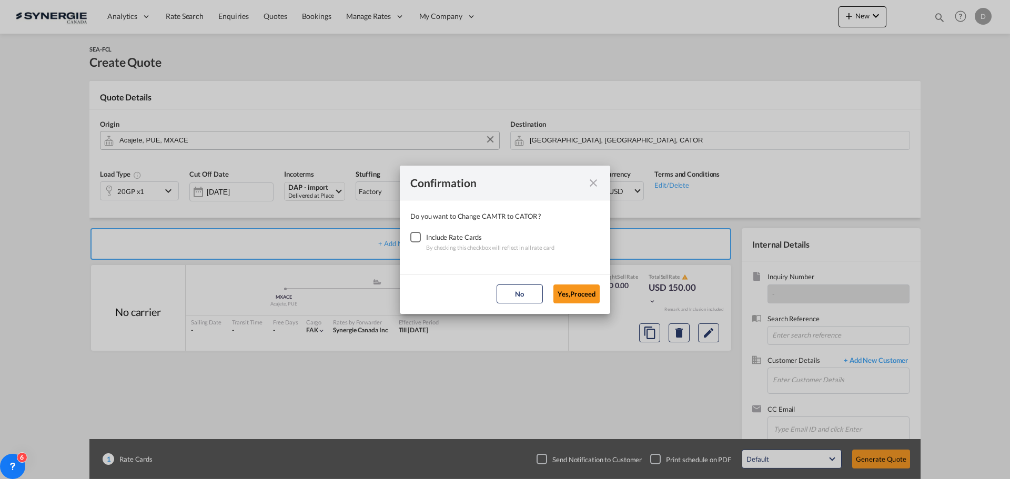
click at [416, 239] on div "Checkbox No Ink" at bounding box center [415, 237] width 11 height 11
click at [570, 294] on button "Yes,Proceed" at bounding box center [576, 294] width 46 height 19
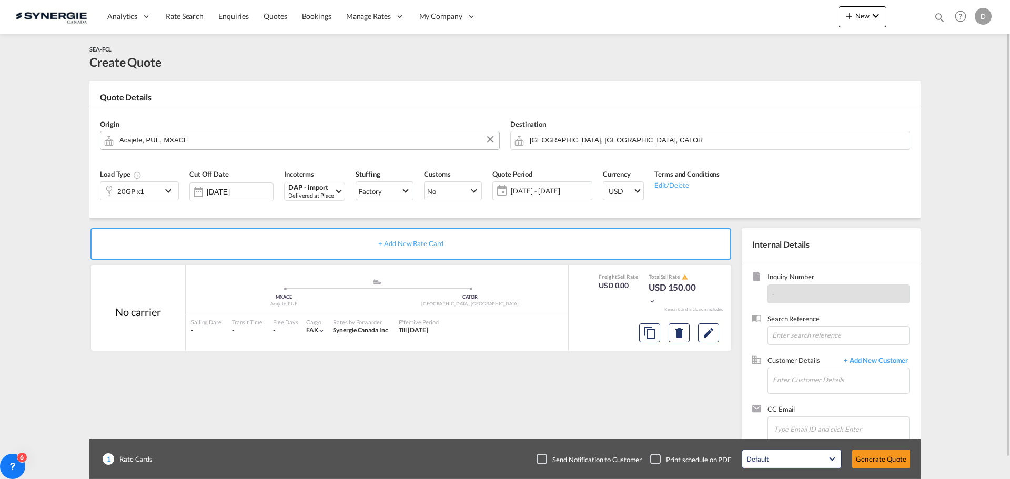
click at [168, 188] on md-icon "icon-chevron-down" at bounding box center [170, 191] width 16 height 13
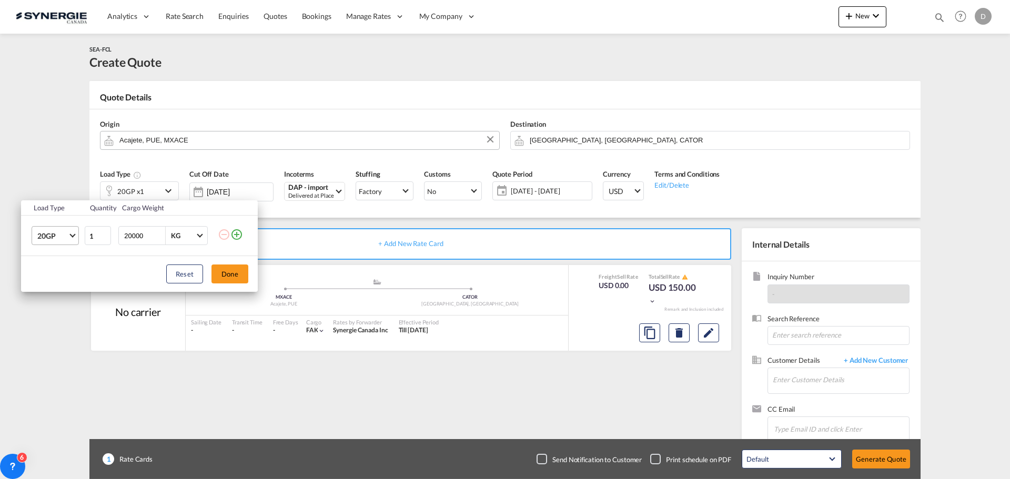
click at [67, 236] on span "20GP" at bounding box center [52, 236] width 31 height 11
click at [55, 291] on div "40HC" at bounding box center [46, 286] width 19 height 11
click at [219, 275] on button "Done" at bounding box center [229, 274] width 37 height 19
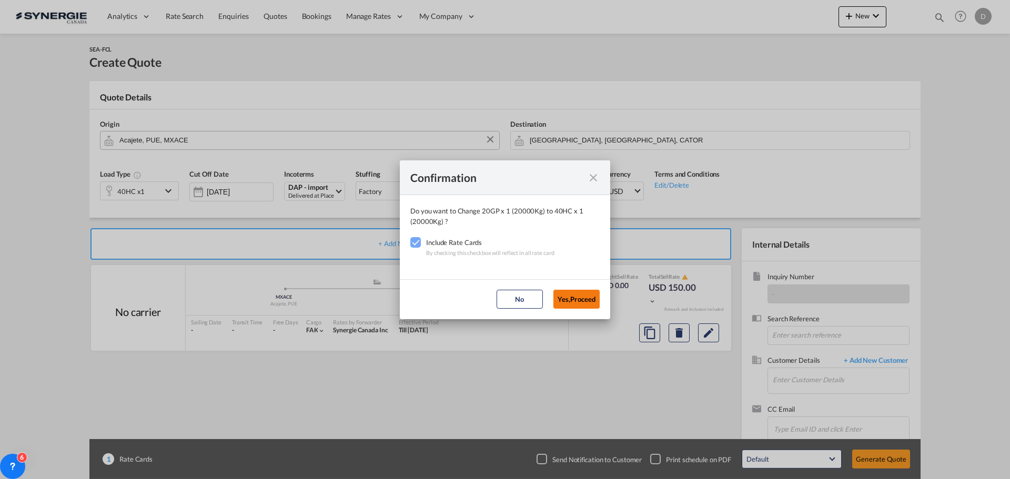
click at [582, 297] on button "Yes,Proceed" at bounding box center [576, 299] width 46 height 19
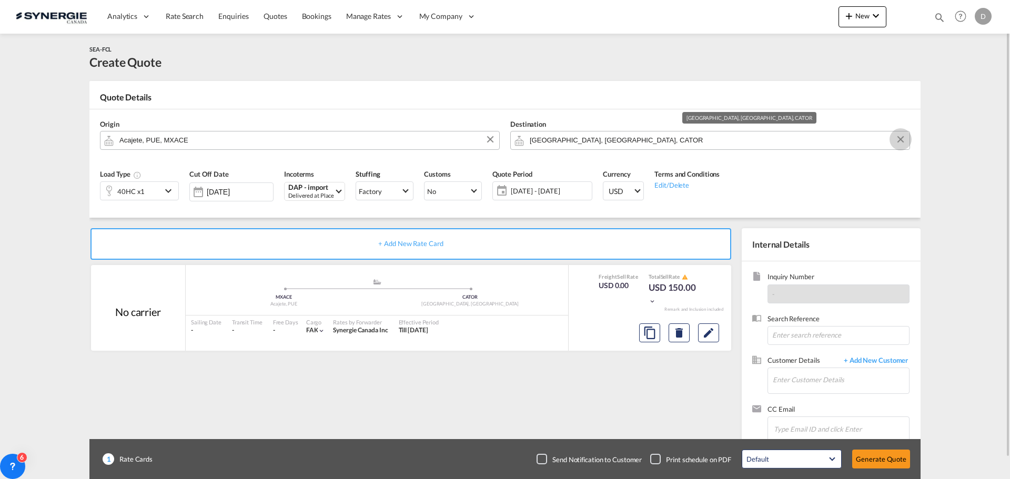
click at [903, 138] on button "Clear Input" at bounding box center [901, 140] width 16 height 16
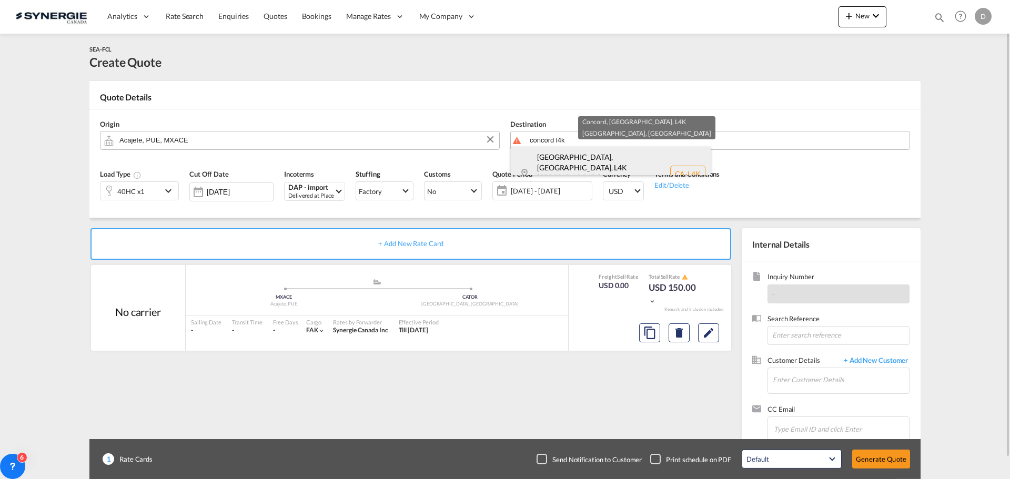
click at [567, 168] on div "[GEOGRAPHIC_DATA], [GEOGRAPHIC_DATA] , L4K [GEOGRAPHIC_DATA] [GEOGRAPHIC_DATA] …" at bounding box center [611, 174] width 200 height 54
type input "CA-L4K, [GEOGRAPHIC_DATA], [GEOGRAPHIC_DATA], [GEOGRAPHIC_DATA]"
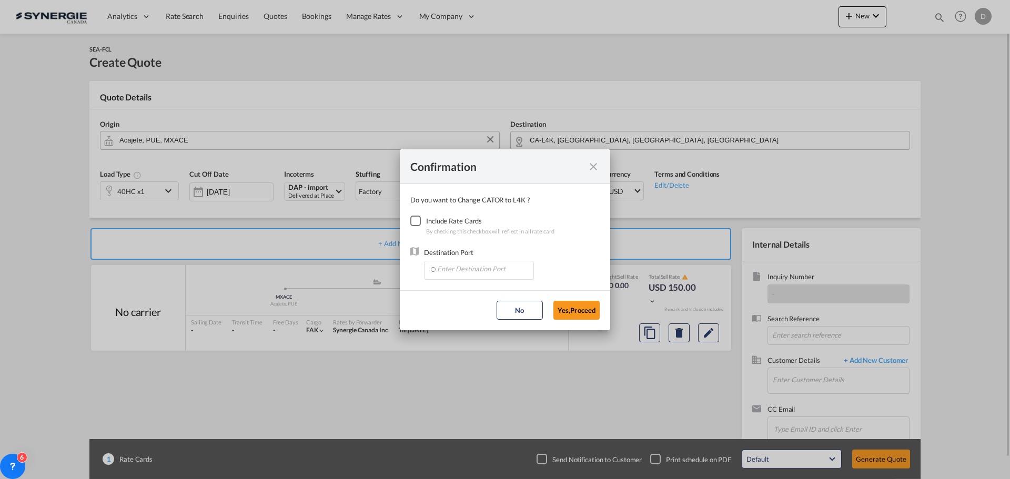
drag, startPoint x: 418, startPoint y: 222, endPoint x: 431, endPoint y: 247, distance: 28.0
click at [417, 222] on div "Checkbox No Ink" at bounding box center [415, 221] width 11 height 11
click at [454, 269] on input "Enter Destination Port" at bounding box center [481, 269] width 104 height 16
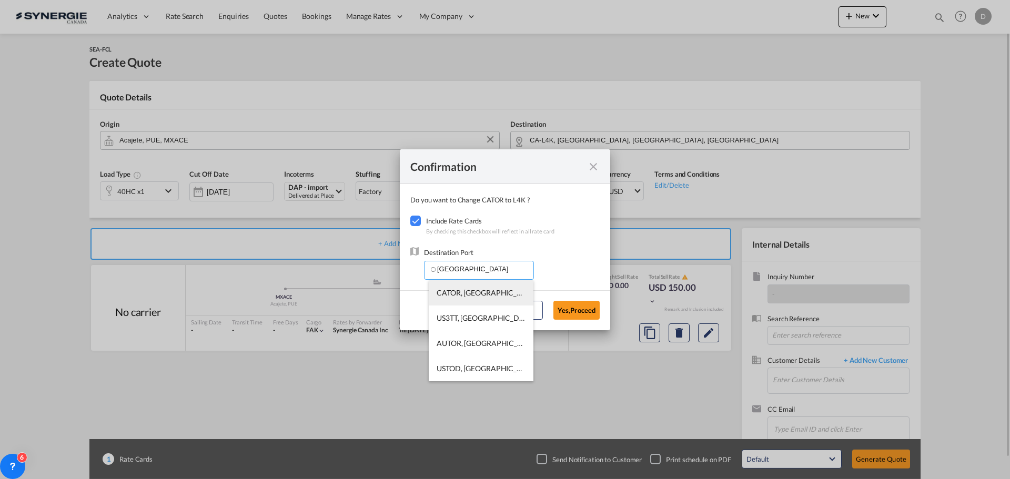
click at [466, 290] on span "CATOR, [GEOGRAPHIC_DATA], [GEOGRAPHIC_DATA], [GEOGRAPHIC_DATA], [GEOGRAPHIC_DAT…" at bounding box center [642, 292] width 411 height 9
type input "CATOR, [GEOGRAPHIC_DATA], [GEOGRAPHIC_DATA], [GEOGRAPHIC_DATA], [GEOGRAPHIC_DAT…"
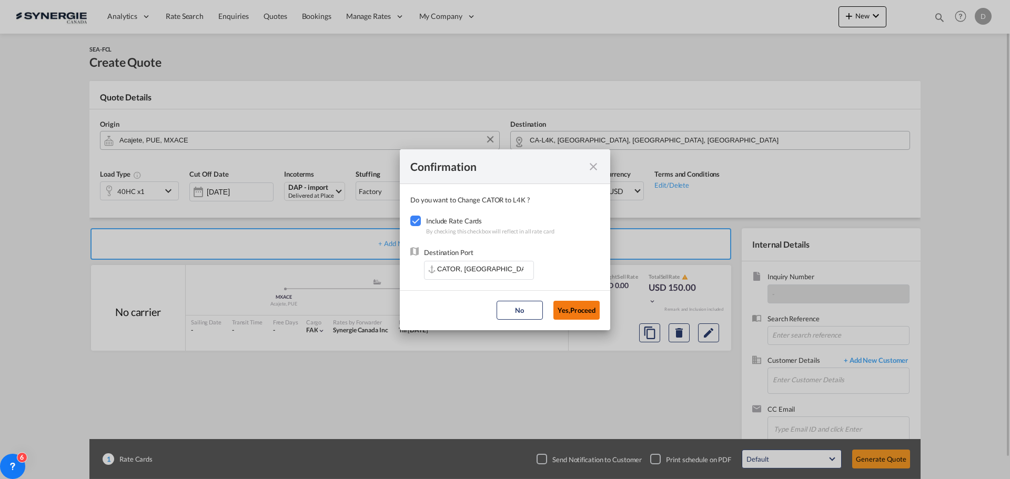
click at [582, 308] on button "Yes,Proceed" at bounding box center [576, 310] width 46 height 19
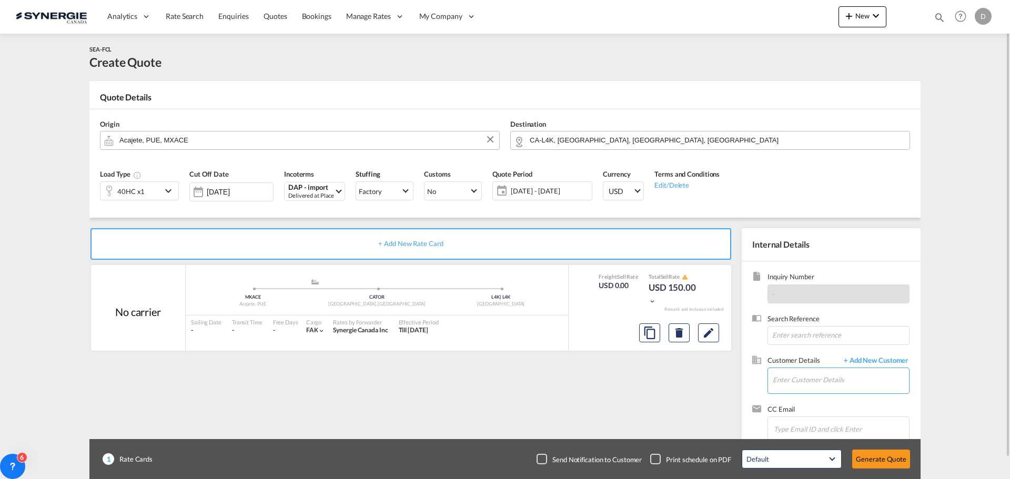
click at [803, 374] on input "Enter Customer Details" at bounding box center [841, 380] width 136 height 24
paste input "[PERSON_NAME][EMAIL_ADDRESS][DOMAIN_NAME]"
type input "[PERSON_NAME][EMAIL_ADDRESS][DOMAIN_NAME]"
click at [891, 358] on span "+ Add New Customer" at bounding box center [874, 362] width 71 height 12
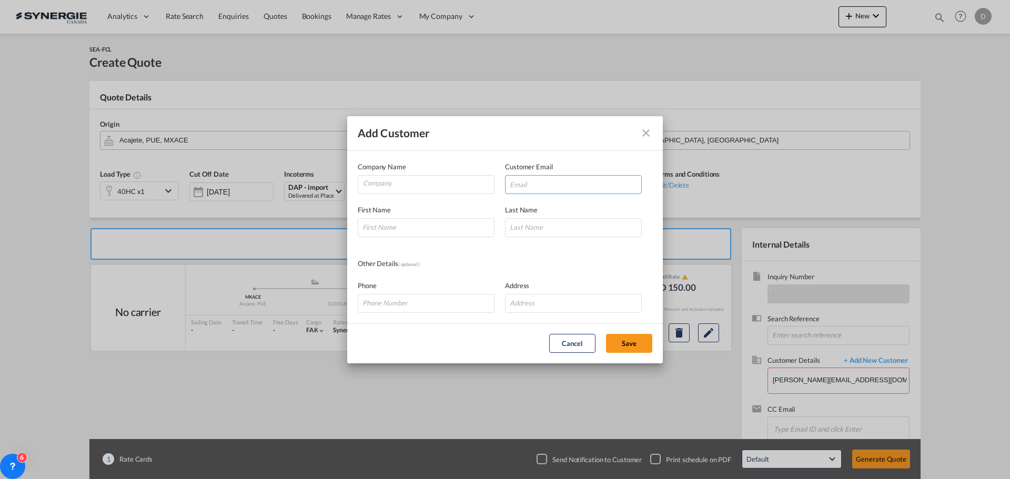
click at [540, 184] on input "Add Customer Company ..." at bounding box center [573, 184] width 137 height 19
paste input "[PERSON_NAME][EMAIL_ADDRESS][DOMAIN_NAME]"
type input "[PERSON_NAME][EMAIL_ADDRESS][DOMAIN_NAME]"
click at [411, 178] on input "Company" at bounding box center [428, 184] width 131 height 16
type input "Hier Logistics Group"
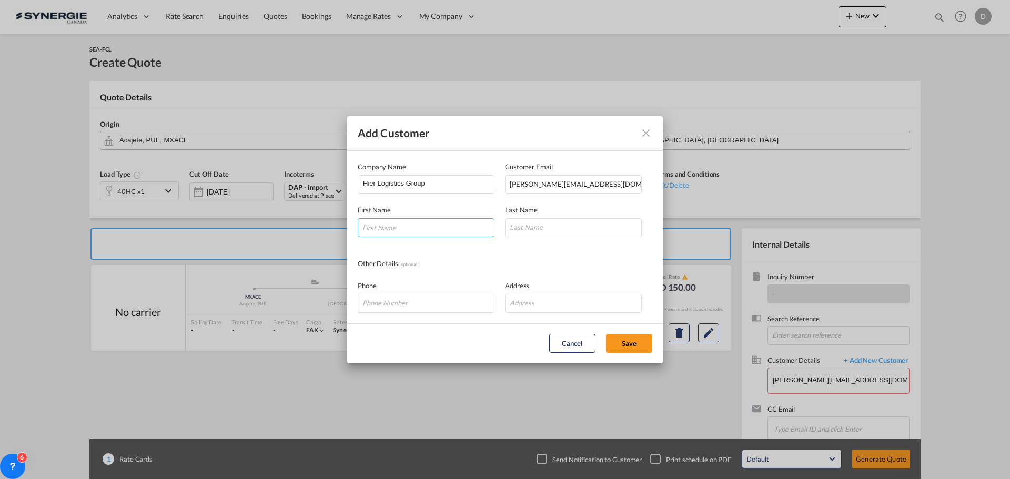
click at [388, 233] on input "Add Customer Company ..." at bounding box center [426, 227] width 137 height 19
click at [429, 224] on input "Add Customer Company ..." at bounding box center [426, 227] width 137 height 19
type input "[PERSON_NAME]"
click at [628, 344] on button "Save" at bounding box center [629, 343] width 46 height 19
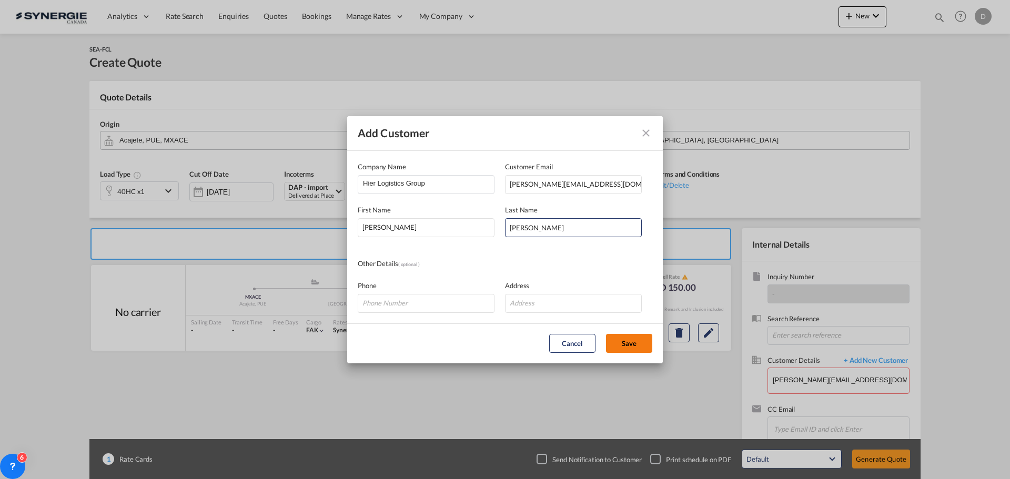
type input "Hier Logistics Group, [PERSON_NAME], [PERSON_NAME][EMAIL_ADDRESS][DOMAIN_NAME]"
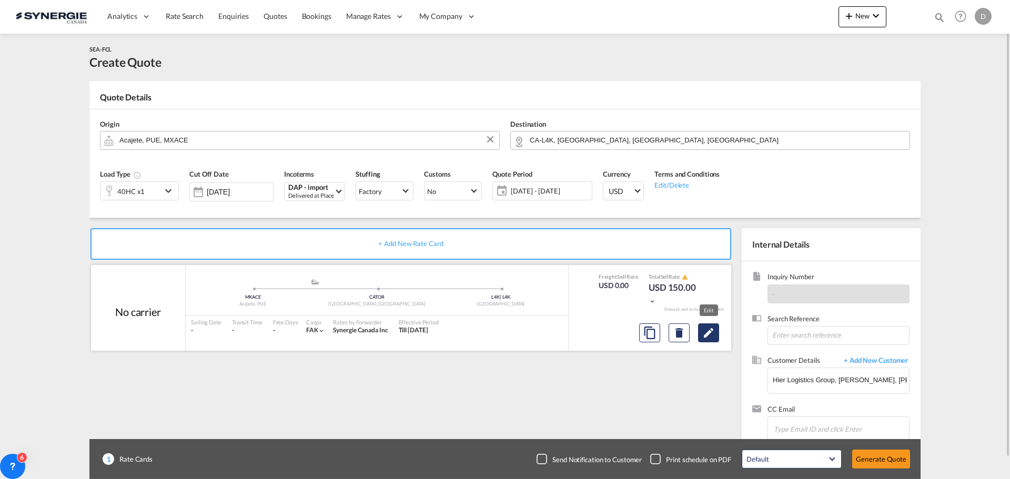
click at [712, 334] on md-icon "Edit" at bounding box center [708, 333] width 13 height 13
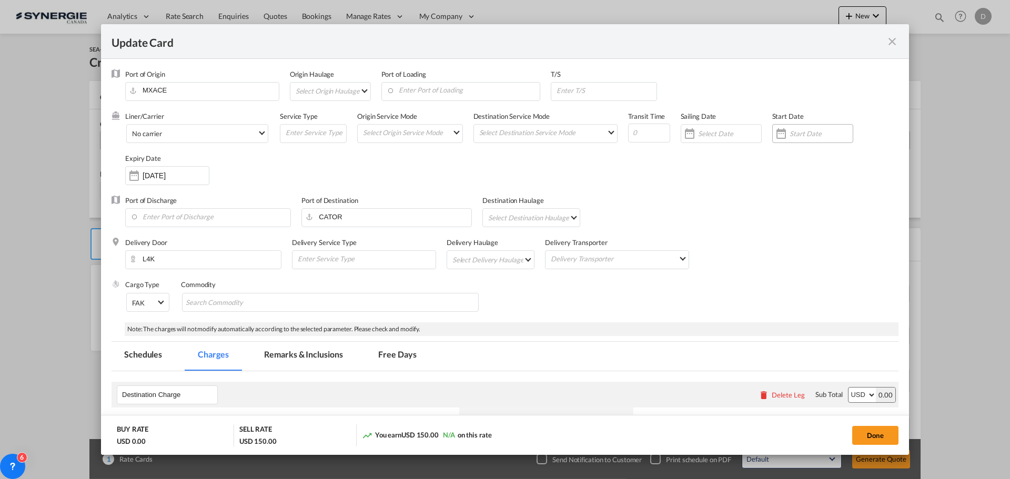
click at [775, 129] on div "Update Card Port ..." at bounding box center [781, 133] width 17 height 21
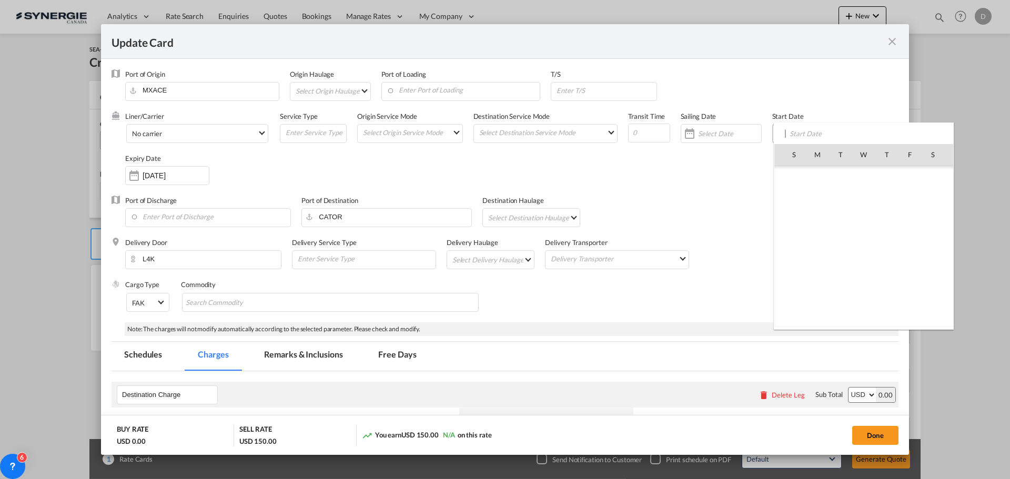
scroll to position [243699, 0]
click at [840, 200] on span "2" at bounding box center [841, 200] width 22 height 22
type input "[DATE]"
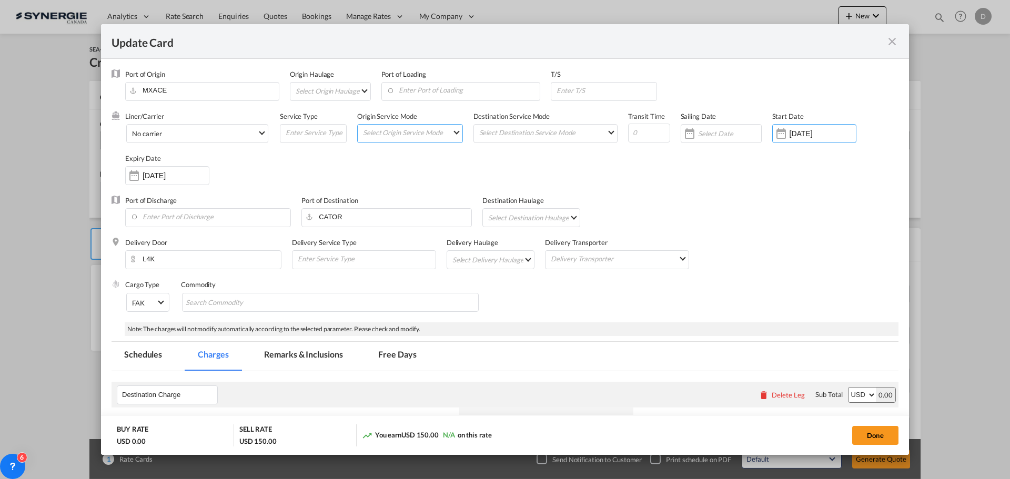
click at [434, 138] on md-select "Select Origin Service Mode SD [GEOGRAPHIC_DATA]" at bounding box center [412, 132] width 100 height 15
click at [415, 161] on md-option "CY" at bounding box center [410, 157] width 116 height 25
click at [603, 130] on md-select "Select Destination Service Mode SD [GEOGRAPHIC_DATA]" at bounding box center [547, 132] width 139 height 15
click at [533, 137] on md-option "SD" at bounding box center [544, 131] width 154 height 25
click at [562, 190] on div "Liner/Carrier No carrier 2HM LOGISTICS D.O.O AAXL GLOBAL SHIPPING LINES LLC [PE…" at bounding box center [511, 154] width 773 height 84
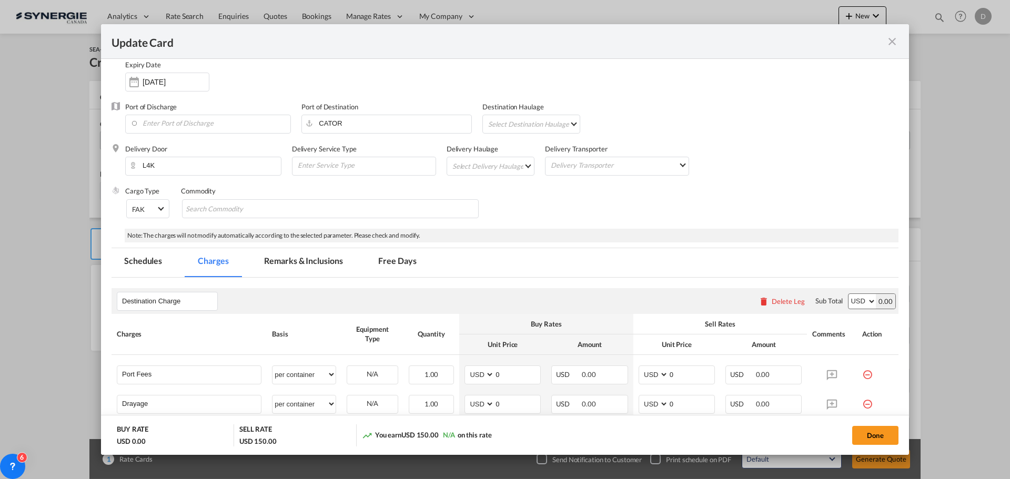
scroll to position [105, 0]
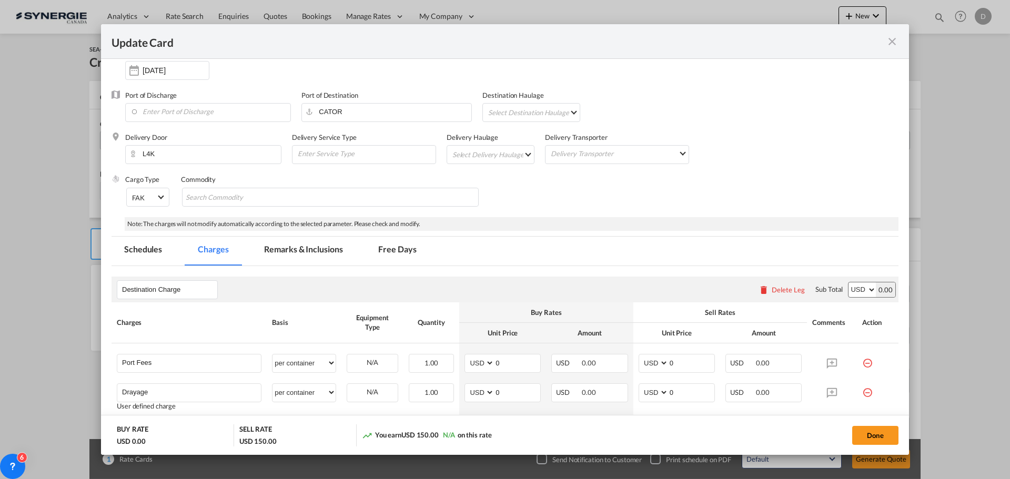
click at [499, 154] on md-select "Select Delivery Haulage rail road barge truck unspecified not available" at bounding box center [492, 154] width 83 height 17
click at [480, 180] on md-option "road" at bounding box center [491, 179] width 98 height 25
click at [205, 193] on input "Search Commodity" at bounding box center [234, 197] width 96 height 17
paste input "Upholstered metal chairs"
type input "Upholstered metal chairs"
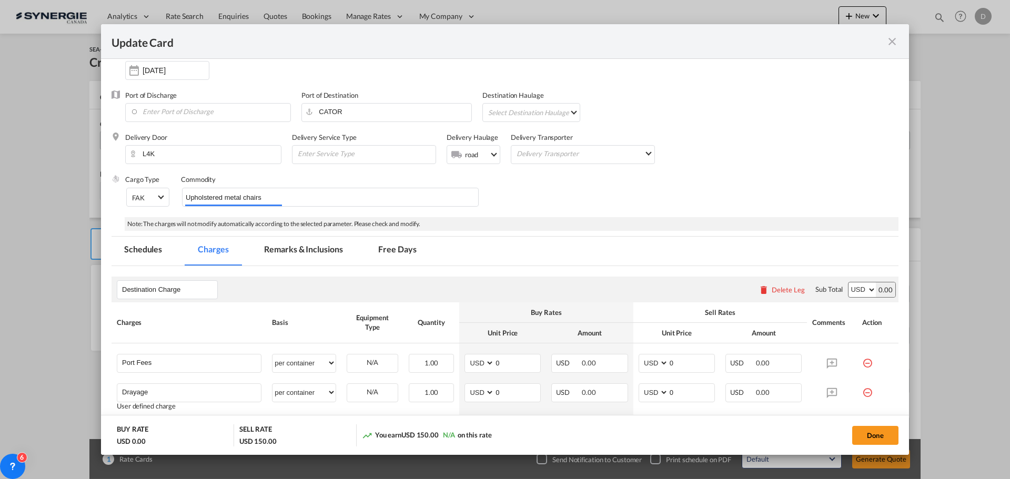
click at [597, 192] on div "Cargo Type FAK FAK GCR GDSM General Cargo Hazardous Cargo Ambient Foodstuff Chi…" at bounding box center [511, 196] width 773 height 42
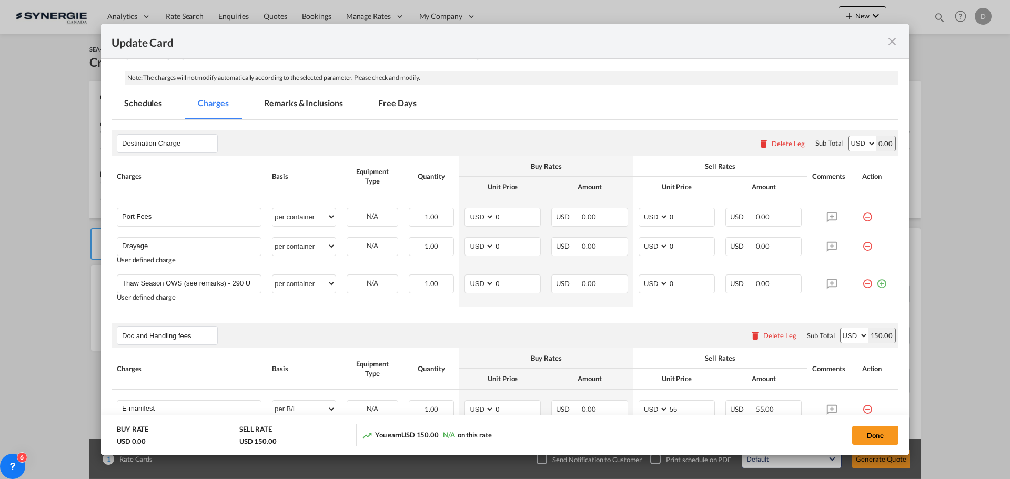
scroll to position [263, 0]
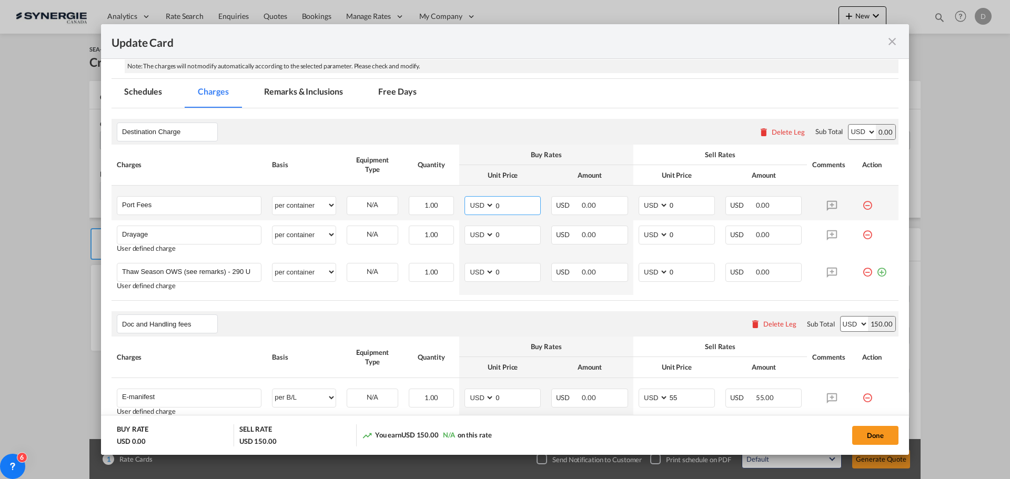
drag, startPoint x: 497, startPoint y: 205, endPoint x: 511, endPoint y: 205, distance: 14.2
click at [511, 205] on input "0" at bounding box center [518, 205] width 46 height 16
type input "275"
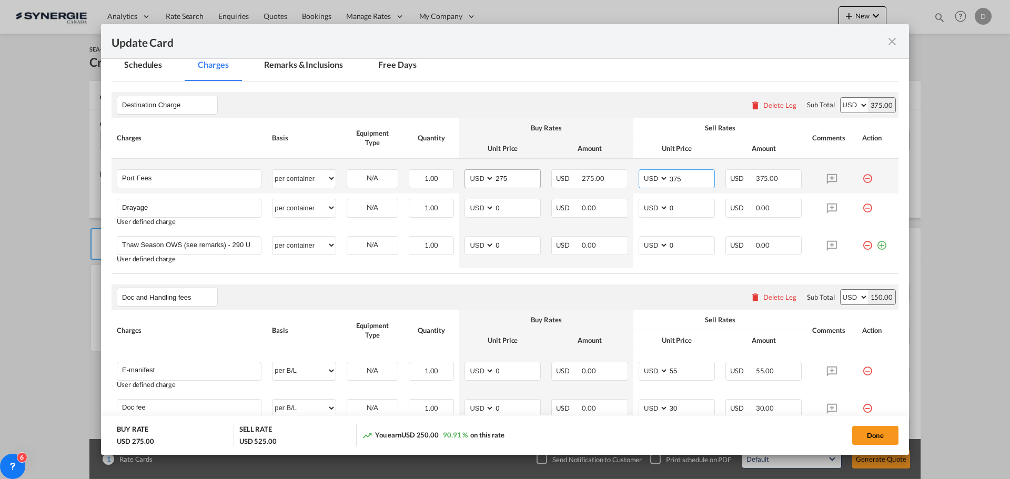
scroll to position [210, 0]
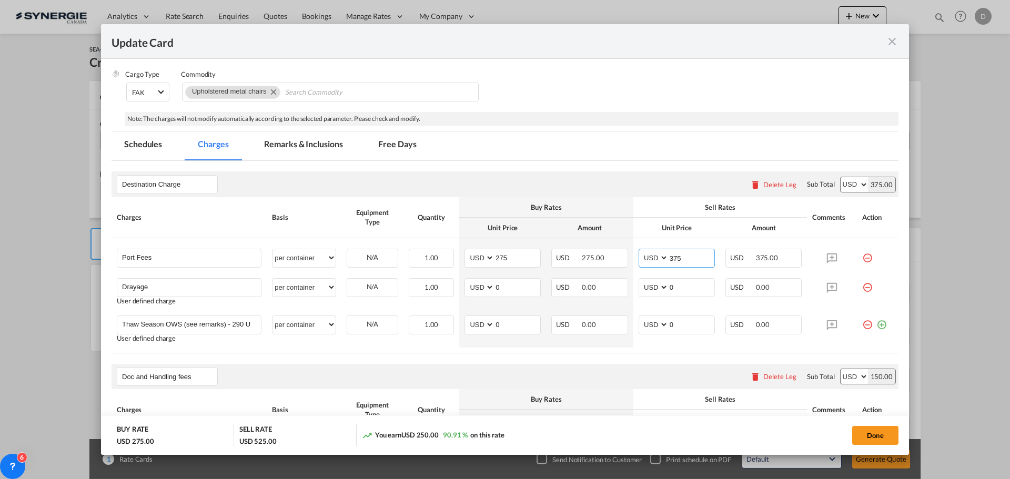
type input "375"
click at [309, 142] on md-tab-item "Remarks & Inclusions" at bounding box center [303, 146] width 104 height 29
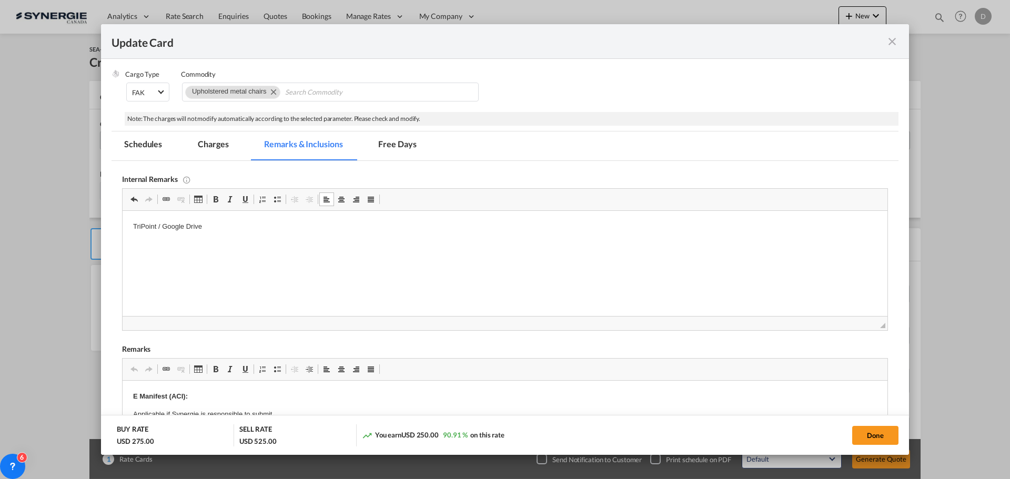
click at [229, 243] on html "TriPoint / Google Drive" at bounding box center [505, 227] width 765 height 32
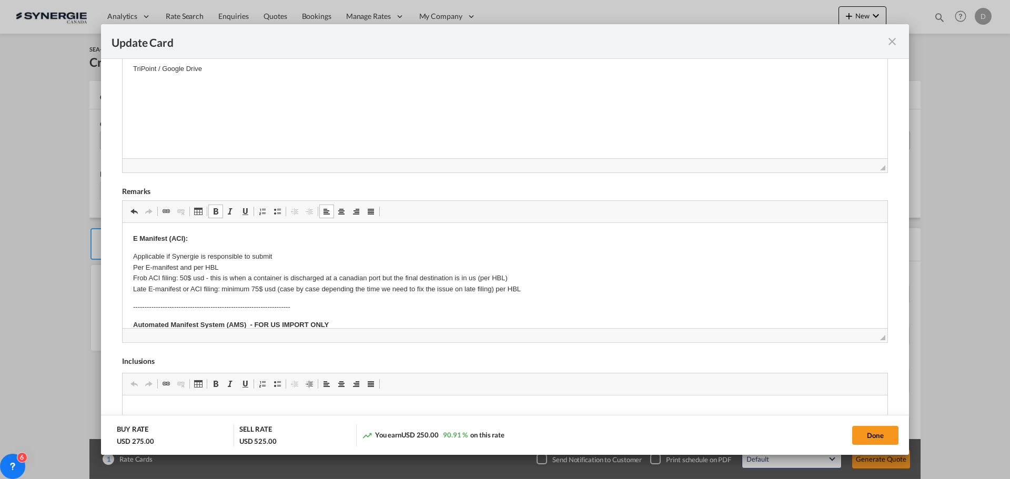
scroll to position [158, 0]
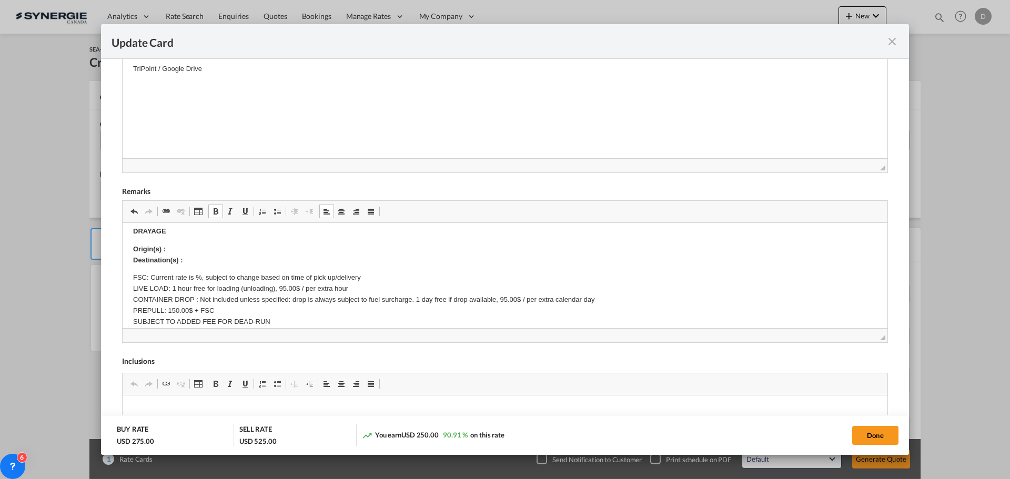
click at [190, 245] on p "Origin(s) : Destination(s) :" at bounding box center [505, 255] width 744 height 22
click at [186, 260] on body "E Manifest (ACI): Applicable if Synergie is responsible to submit Per E-manifes…" at bounding box center [505, 349] width 744 height 546
click at [186, 260] on p "Origin(s) : Toronto Rail ramp Destination(s) :" at bounding box center [505, 255] width 744 height 22
drag, startPoint x: 239, startPoint y: 260, endPoint x: 215, endPoint y: 237, distance: 33.5
click at [186, 259] on p "Origin(s) : Toronto Rail ramp Destination(s) : [GEOGRAPHIC_DATA] L4K 3L5" at bounding box center [505, 255] width 744 height 22
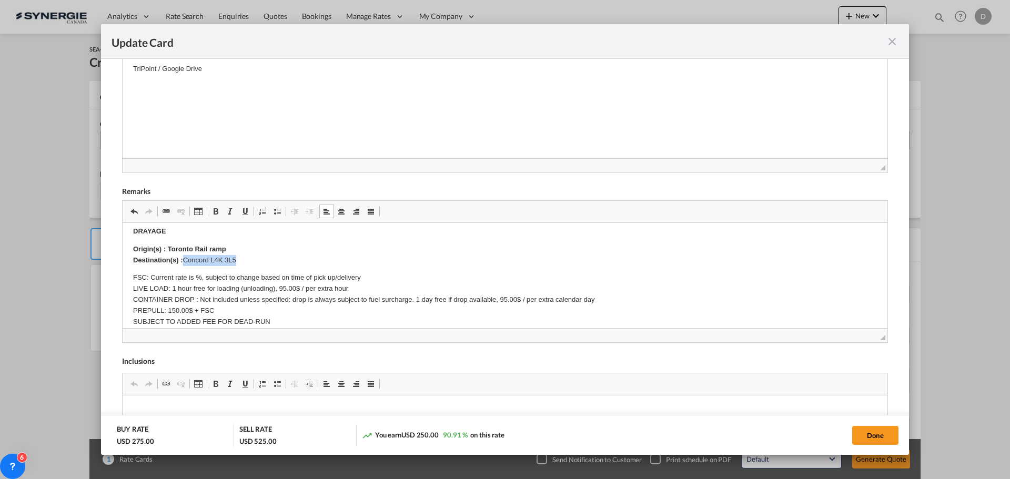
click at [217, 211] on span "Update Card Port ..." at bounding box center [215, 211] width 8 height 8
click at [349, 263] on p "Origin(s) : Toronto Rail ramp Destination(s) : [GEOGRAPHIC_DATA] L4K 3L5" at bounding box center [505, 255] width 744 height 22
click at [865, 434] on button "Done" at bounding box center [875, 435] width 46 height 19
type input "[DATE]"
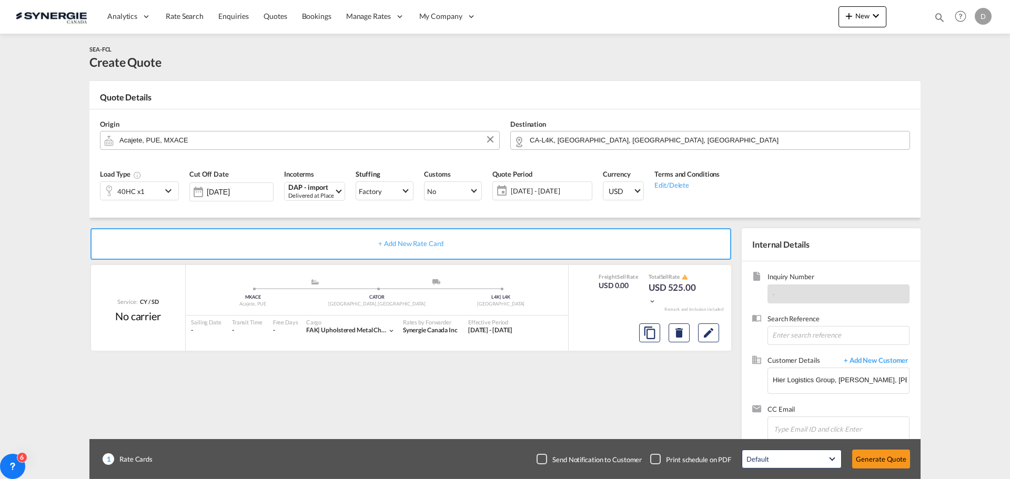
scroll to position [161, 0]
click at [882, 454] on button "Generate Quote" at bounding box center [881, 459] width 58 height 19
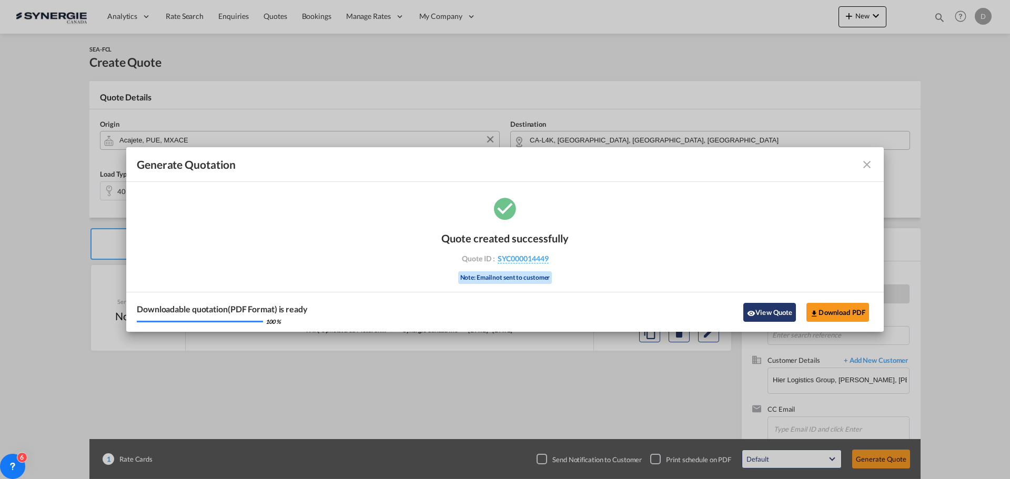
click at [768, 310] on button "View Quote" at bounding box center [769, 312] width 53 height 19
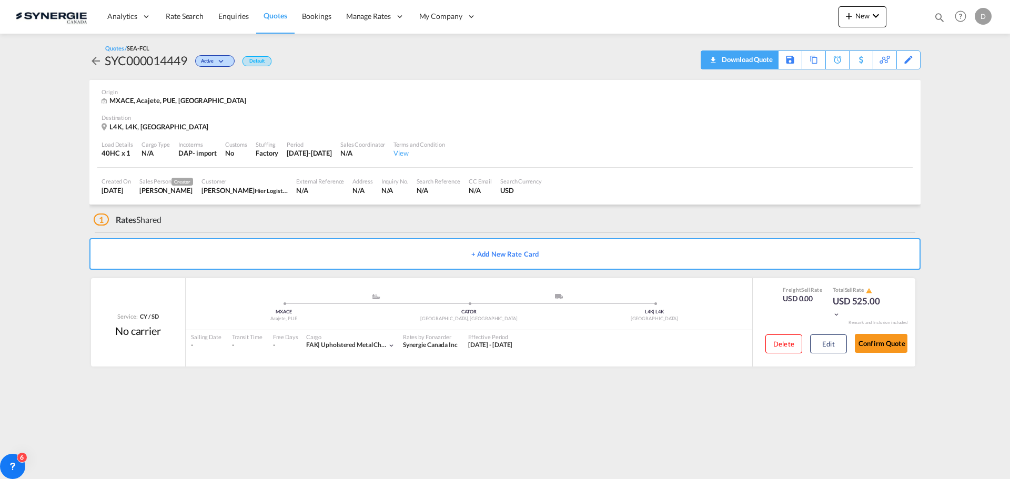
click at [753, 60] on div "Download Quote" at bounding box center [746, 59] width 54 height 17
